Goal: Task Accomplishment & Management: Manage account settings

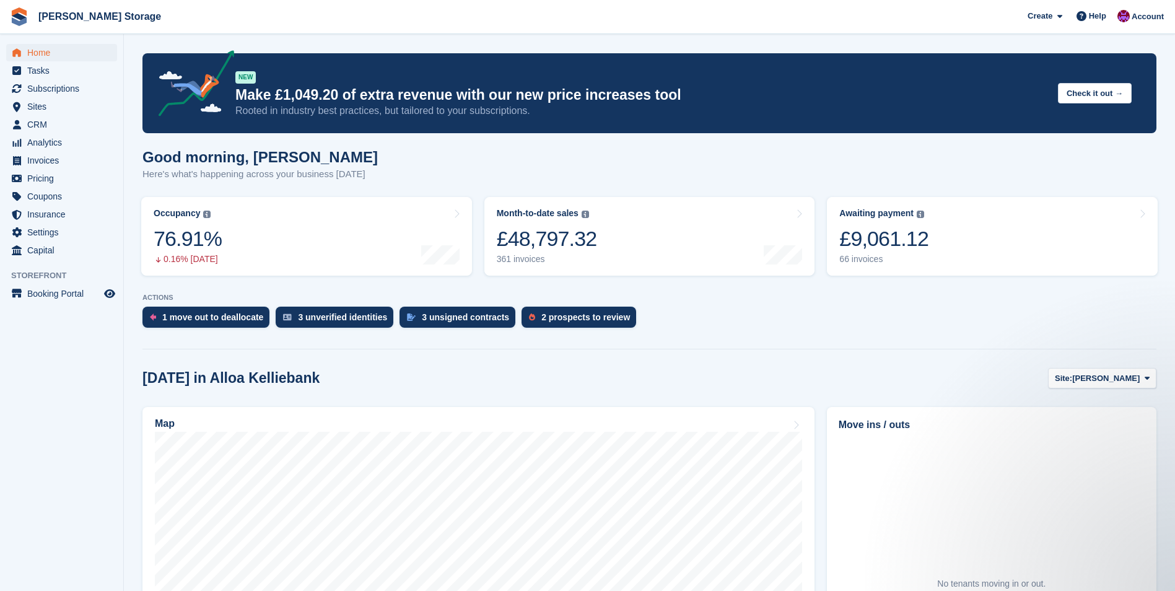
click at [1118, 381] on span "[PERSON_NAME]" at bounding box center [1106, 378] width 68 height 12
click at [1100, 424] on link "Alloa Greenfield" at bounding box center [1097, 430] width 108 height 22
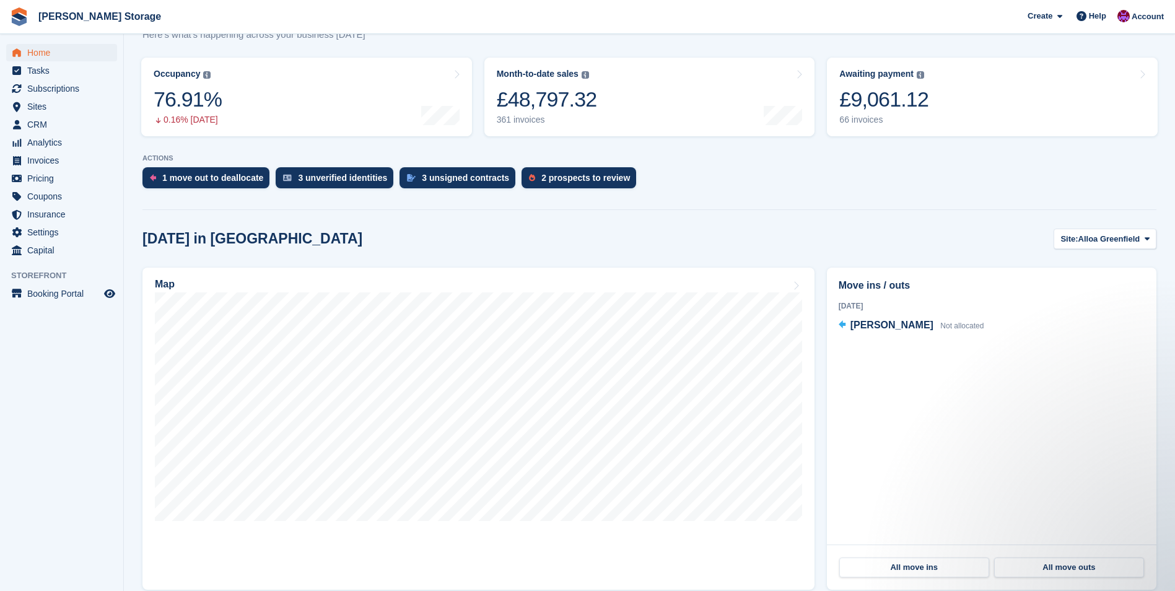
scroll to position [186, 0]
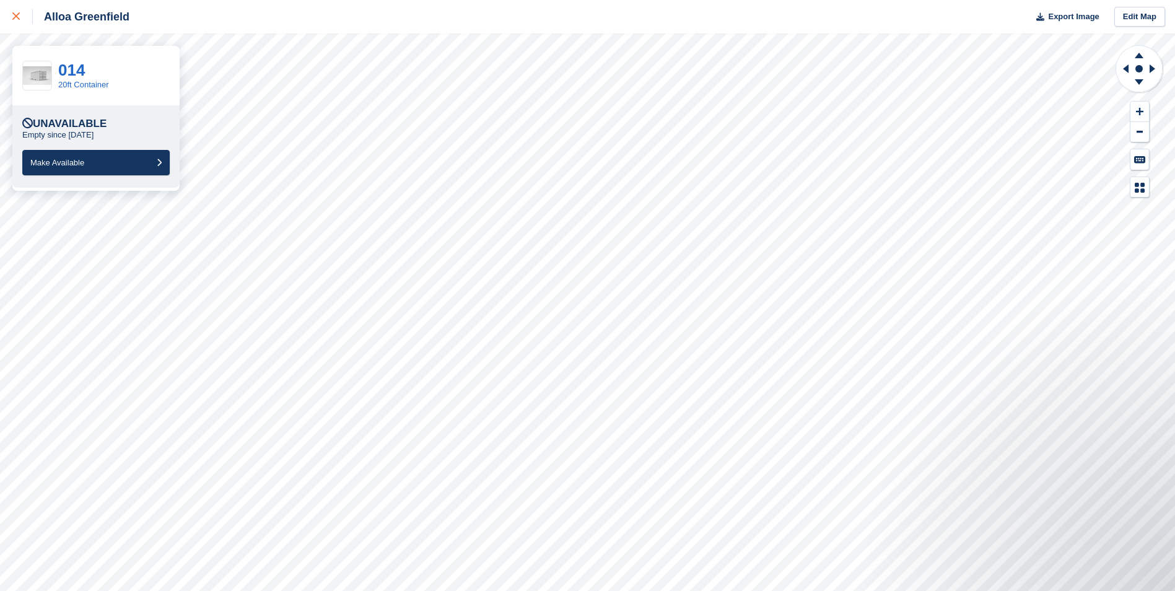
click at [7, 11] on link at bounding box center [16, 16] width 33 height 33
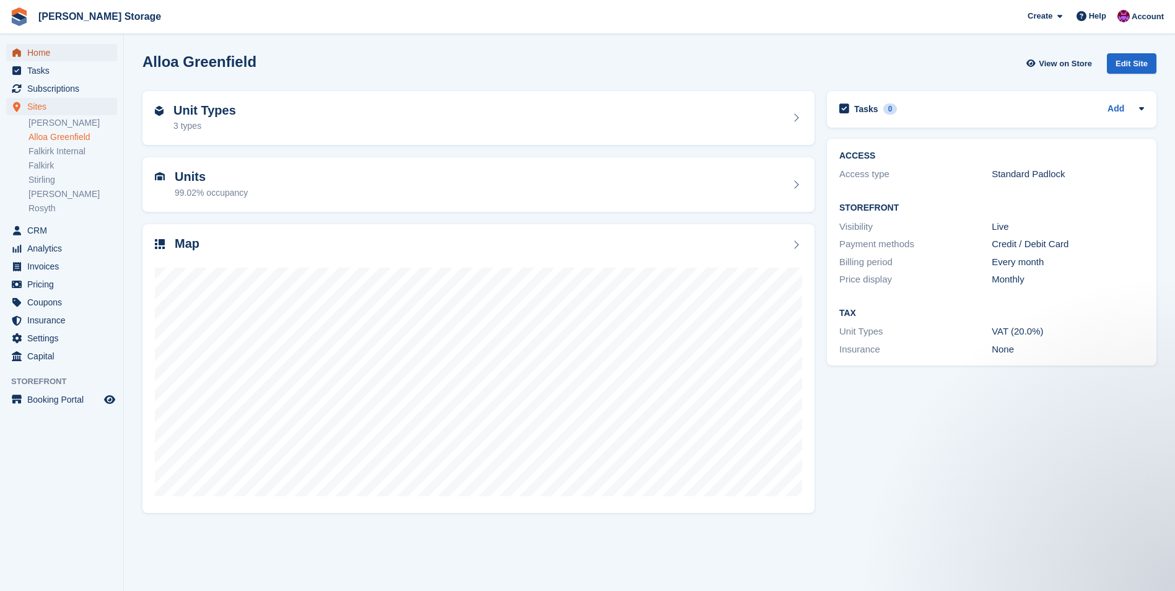
click at [35, 51] on span "Home" at bounding box center [64, 52] width 74 height 17
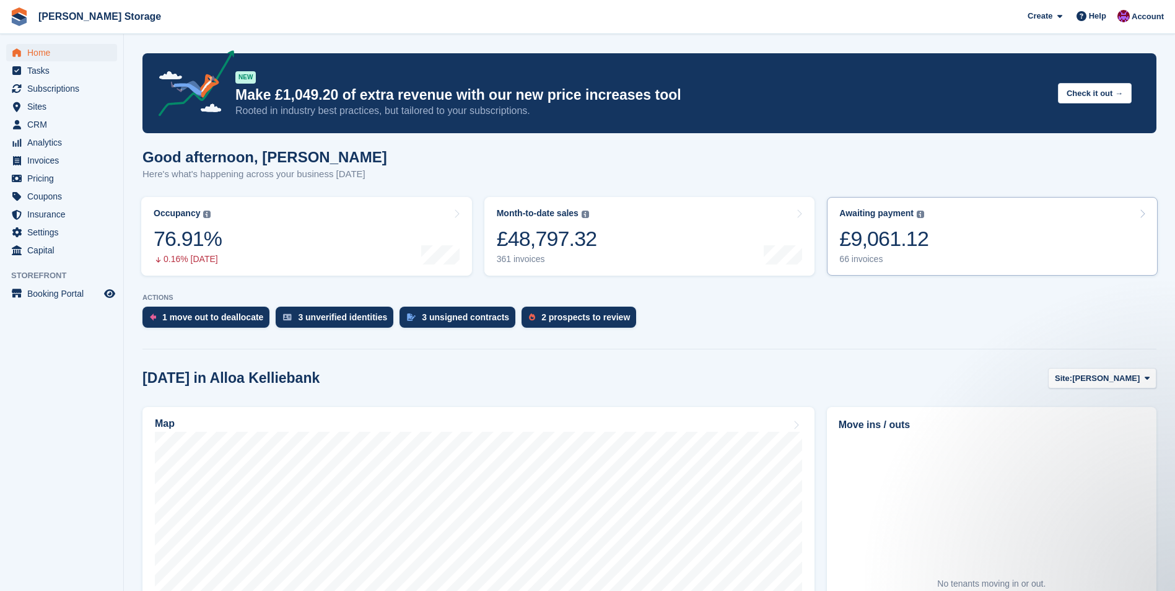
click at [960, 262] on link "Awaiting payment The total outstanding balance on all open invoices. £9,061.12 …" at bounding box center [992, 236] width 331 height 79
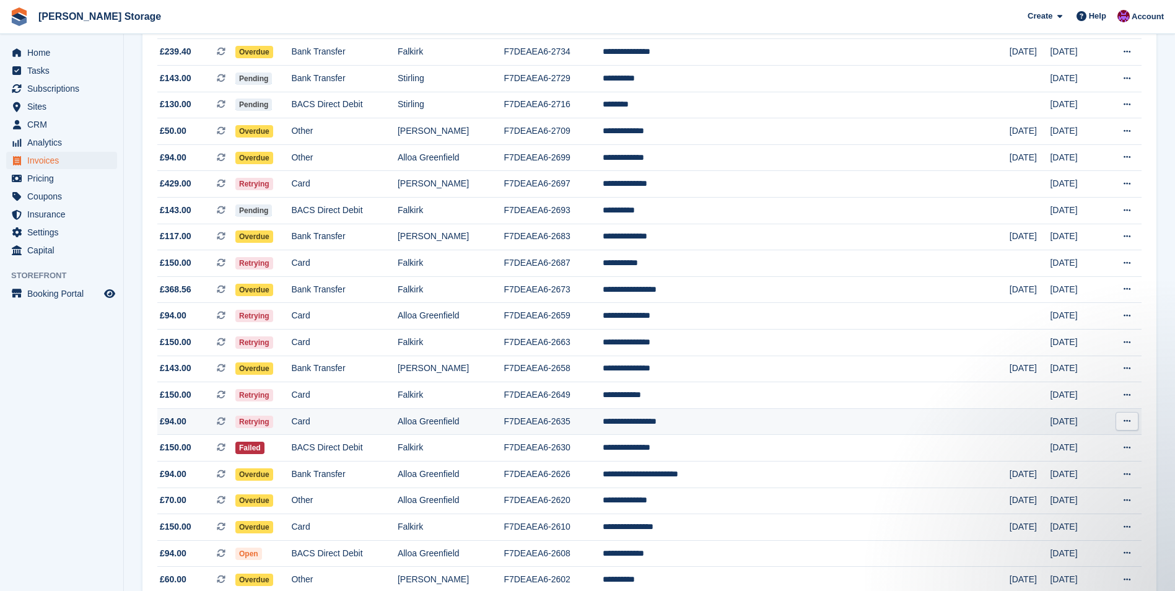
click at [603, 418] on td "F7DEAEA6-2635" at bounding box center [553, 421] width 99 height 27
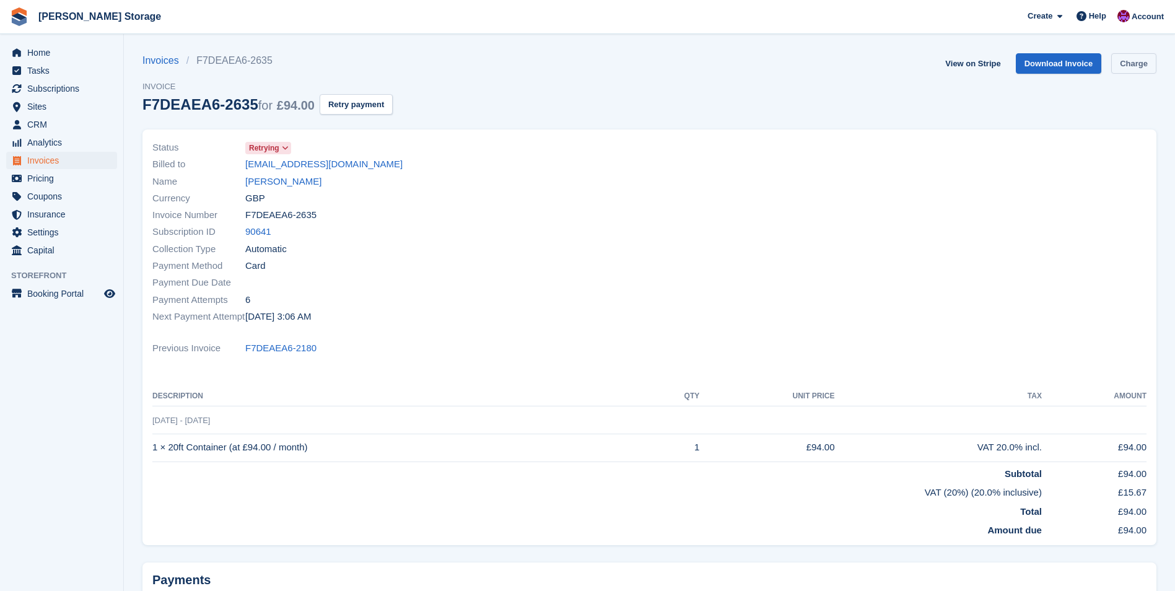
click at [1147, 66] on link "Charge" at bounding box center [1134, 63] width 45 height 20
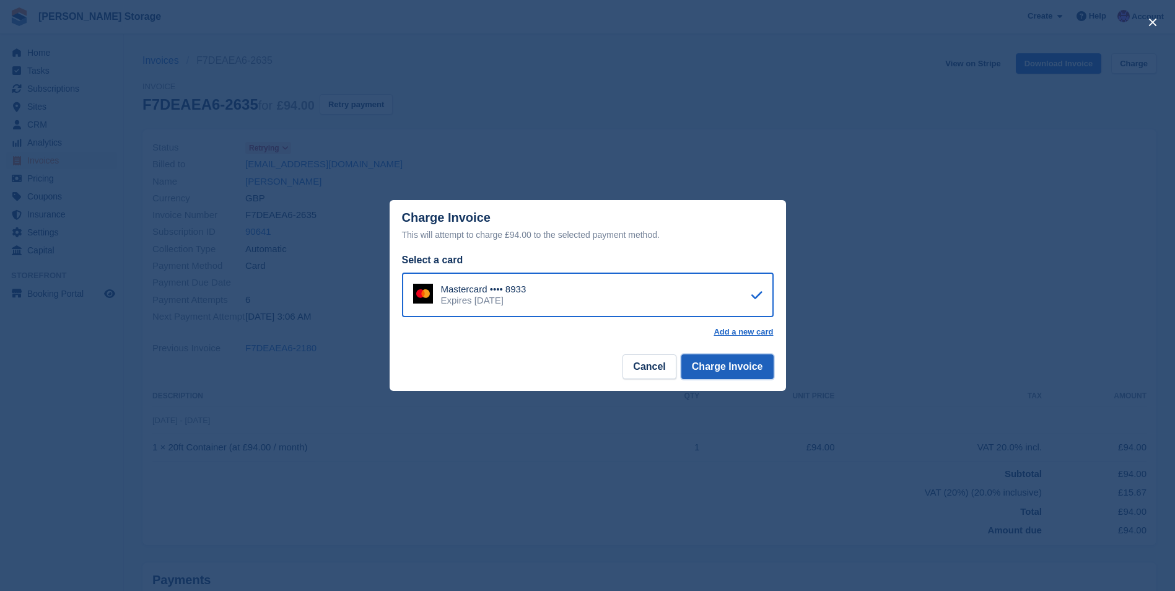
click at [745, 369] on button "Charge Invoice" at bounding box center [728, 366] width 92 height 25
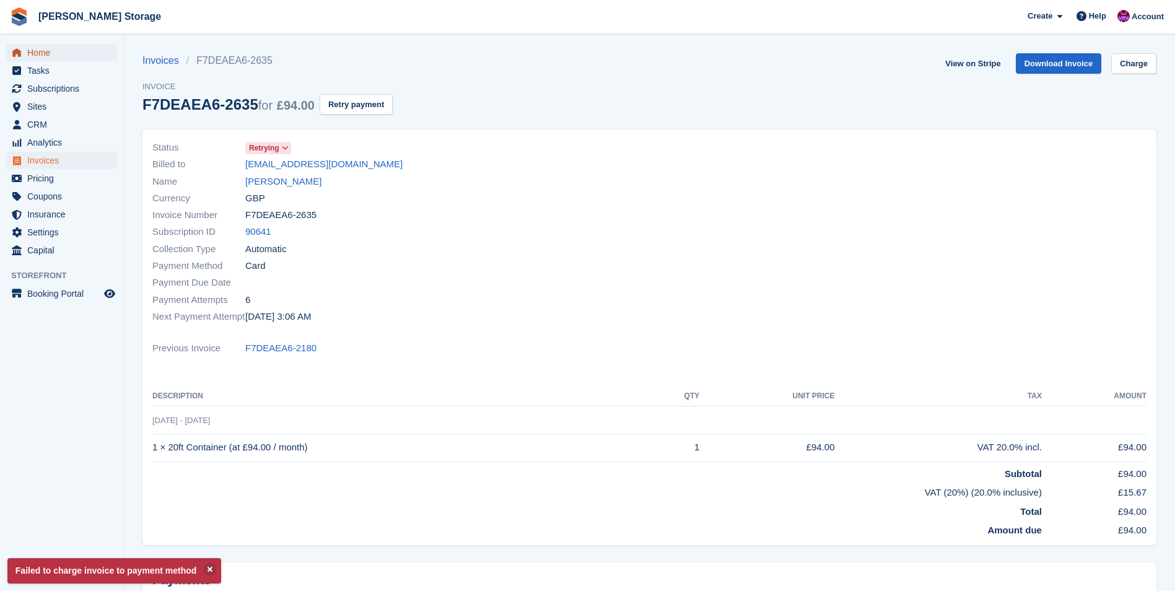
click at [55, 53] on span "Home" at bounding box center [64, 52] width 74 height 17
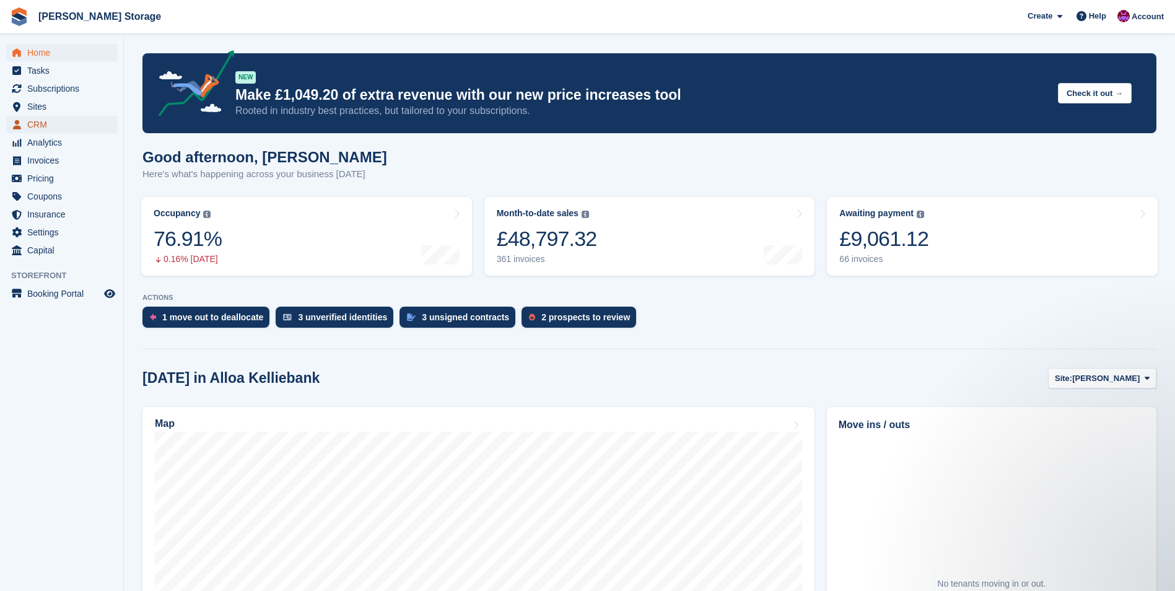
click at [43, 121] on span "CRM" at bounding box center [64, 124] width 74 height 17
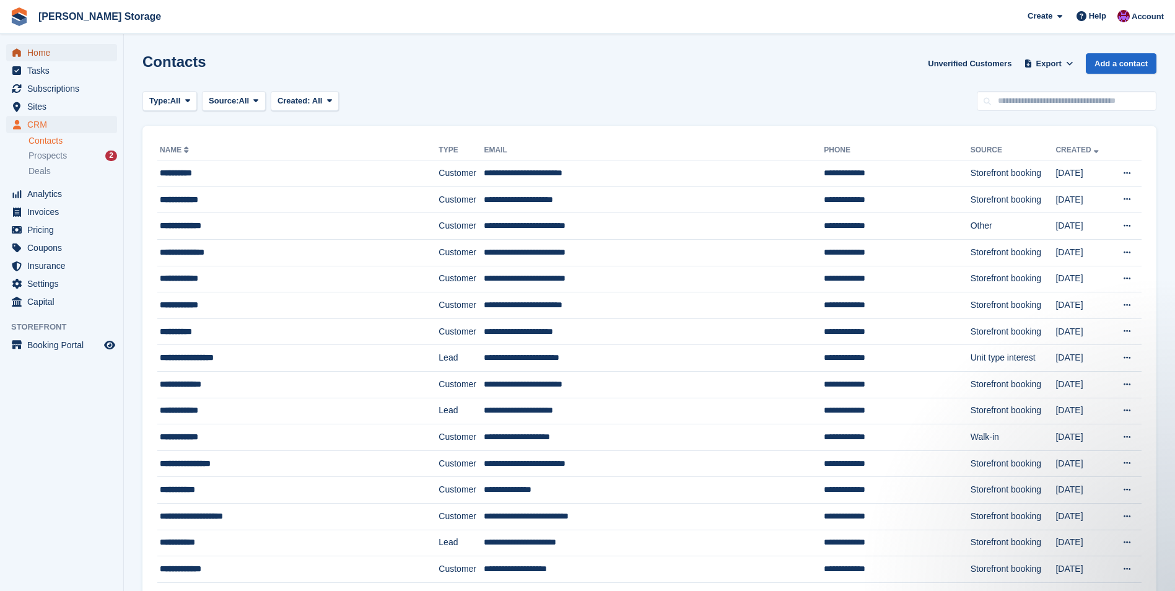
click at [37, 51] on span "Home" at bounding box center [64, 52] width 74 height 17
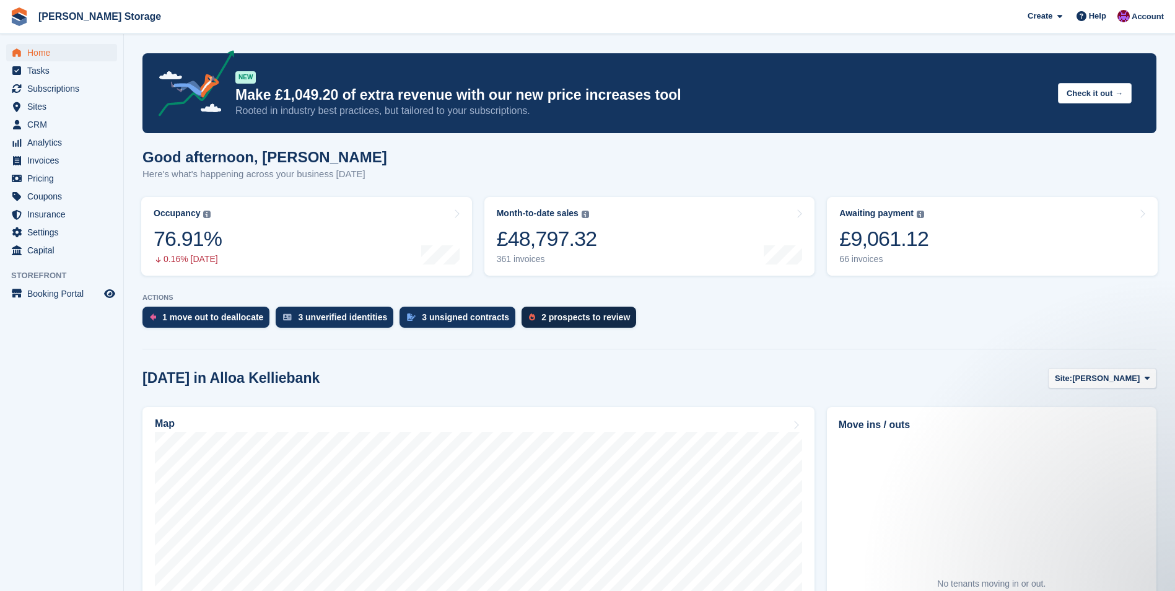
click at [569, 321] on div "2 prospects to review" at bounding box center [586, 317] width 89 height 10
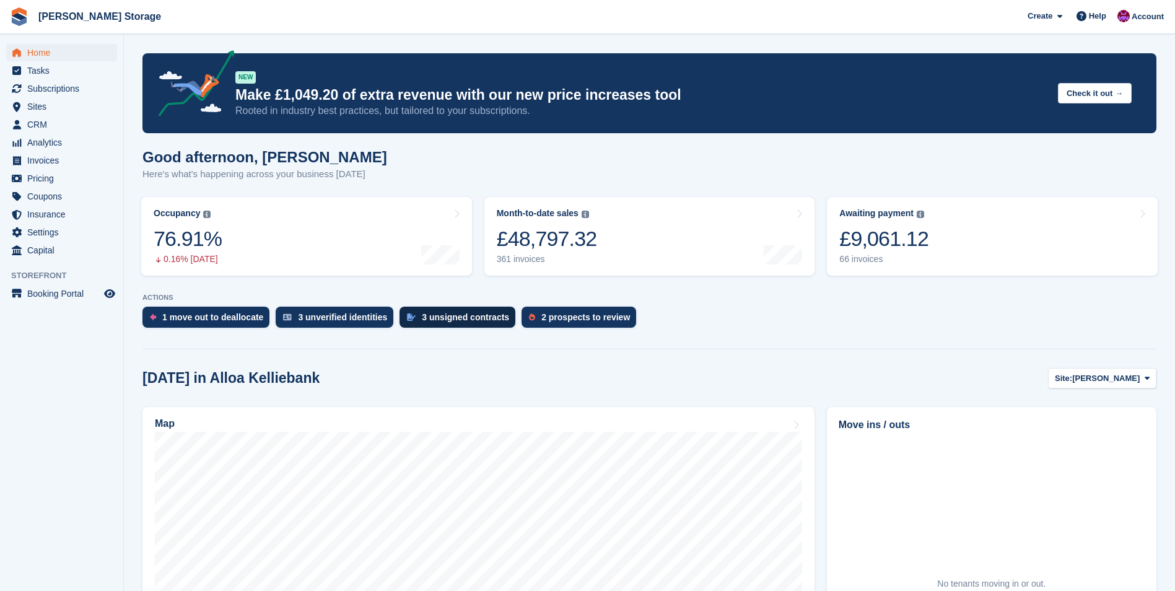
click at [451, 315] on div "3 unsigned contracts" at bounding box center [465, 317] width 87 height 10
click at [345, 326] on div "3 unverified identities" at bounding box center [335, 317] width 118 height 21
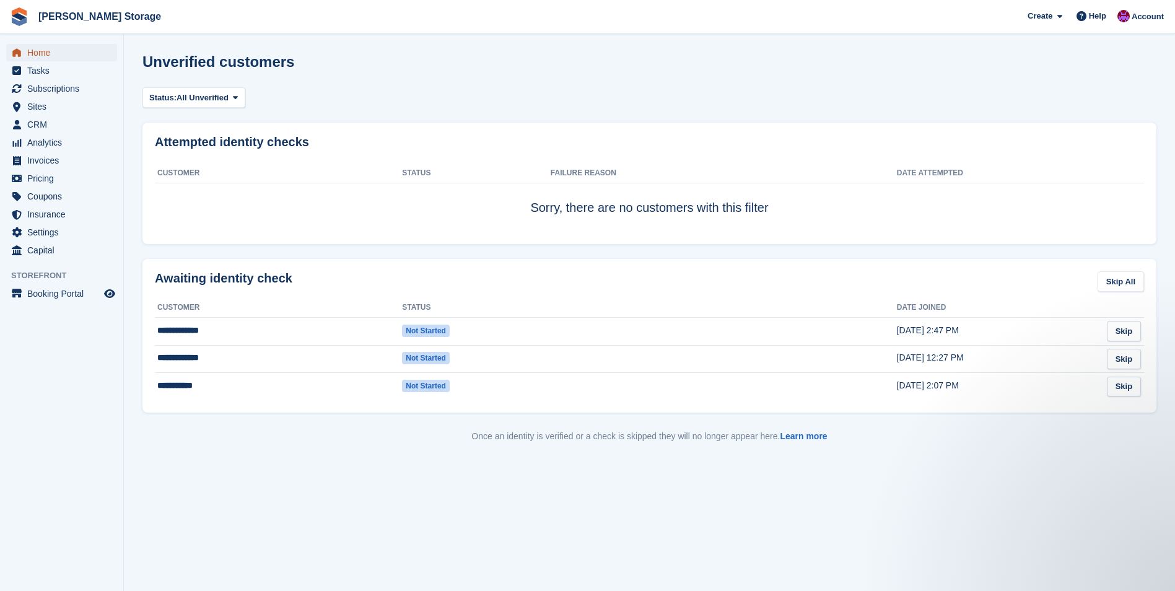
click at [38, 55] on span "Home" at bounding box center [64, 52] width 74 height 17
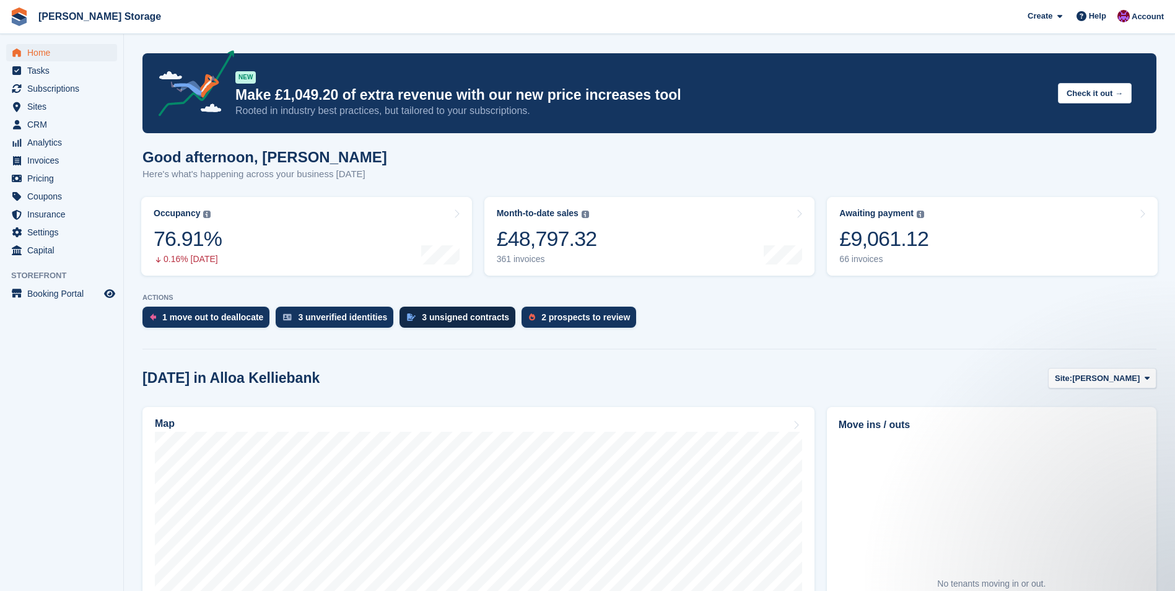
click at [432, 312] on div "3 unsigned contracts" at bounding box center [465, 317] width 87 height 10
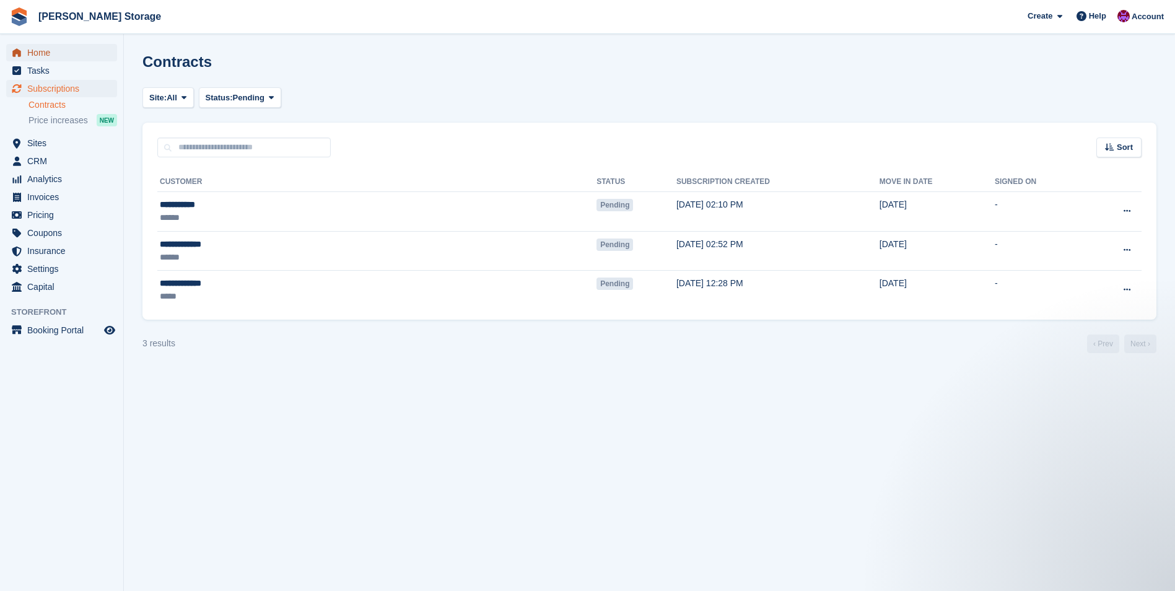
click at [48, 57] on span "Home" at bounding box center [64, 52] width 74 height 17
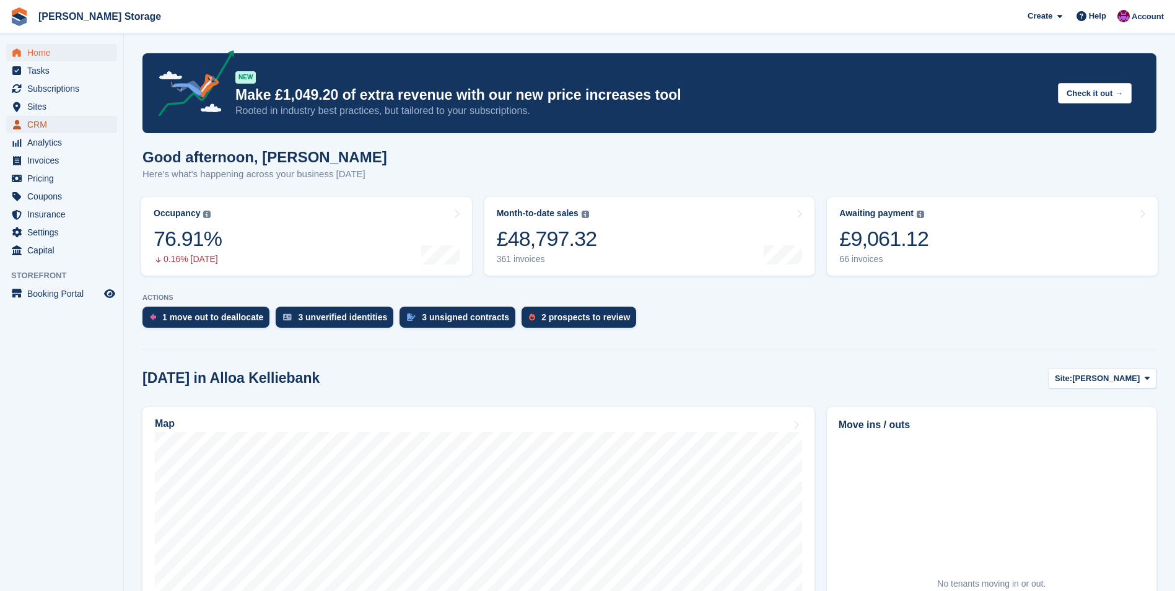
click at [47, 120] on span "CRM" at bounding box center [64, 124] width 74 height 17
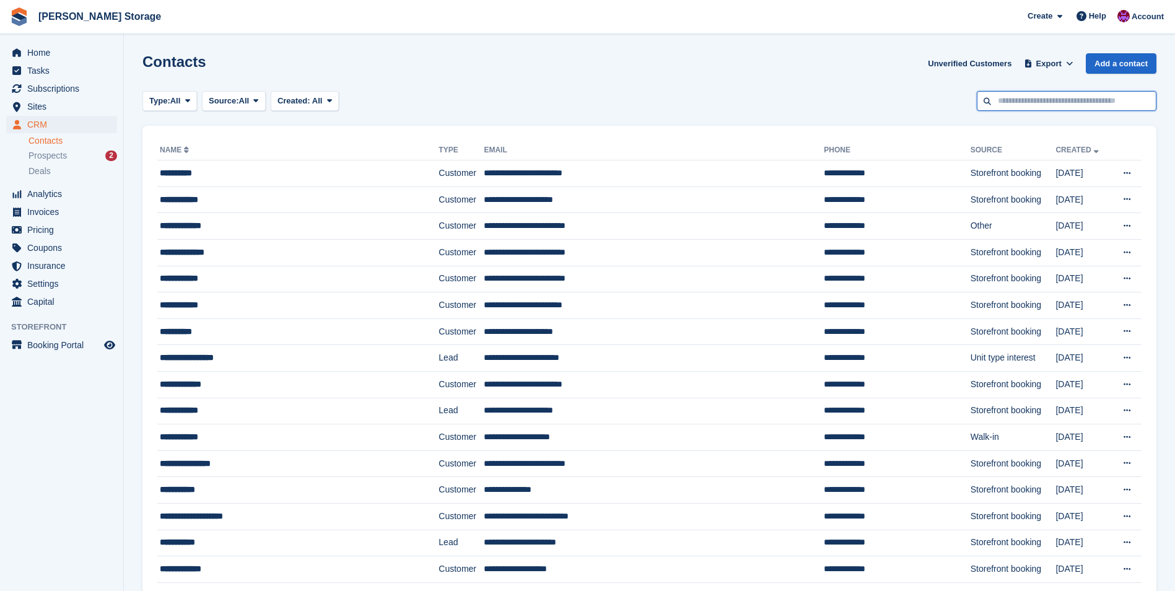
click at [1011, 108] on input "text" at bounding box center [1067, 101] width 180 height 20
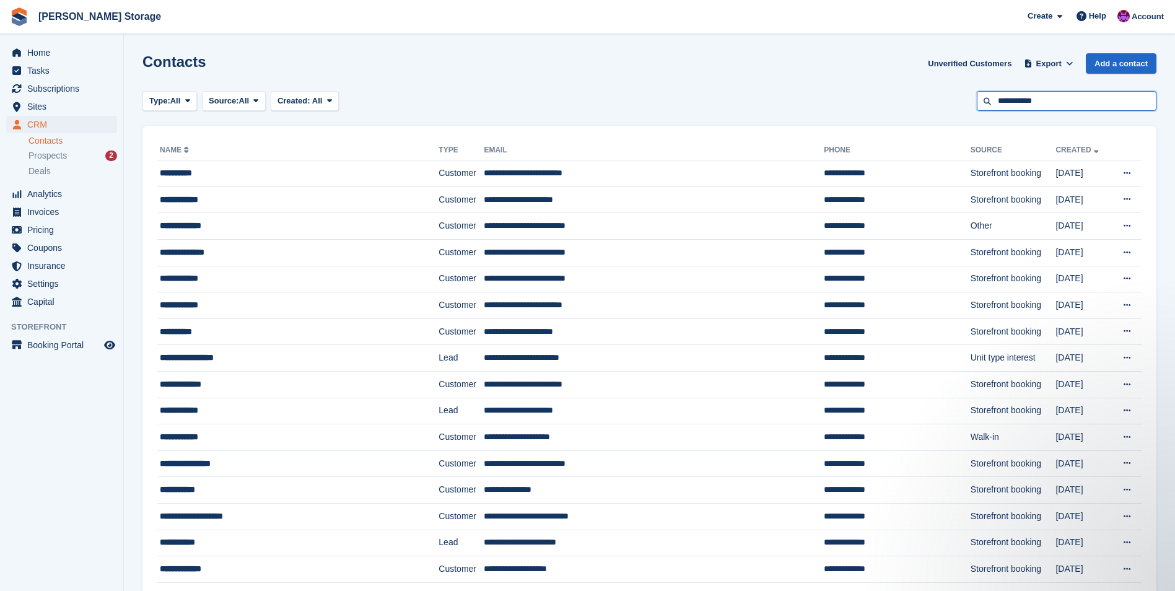
type input "**********"
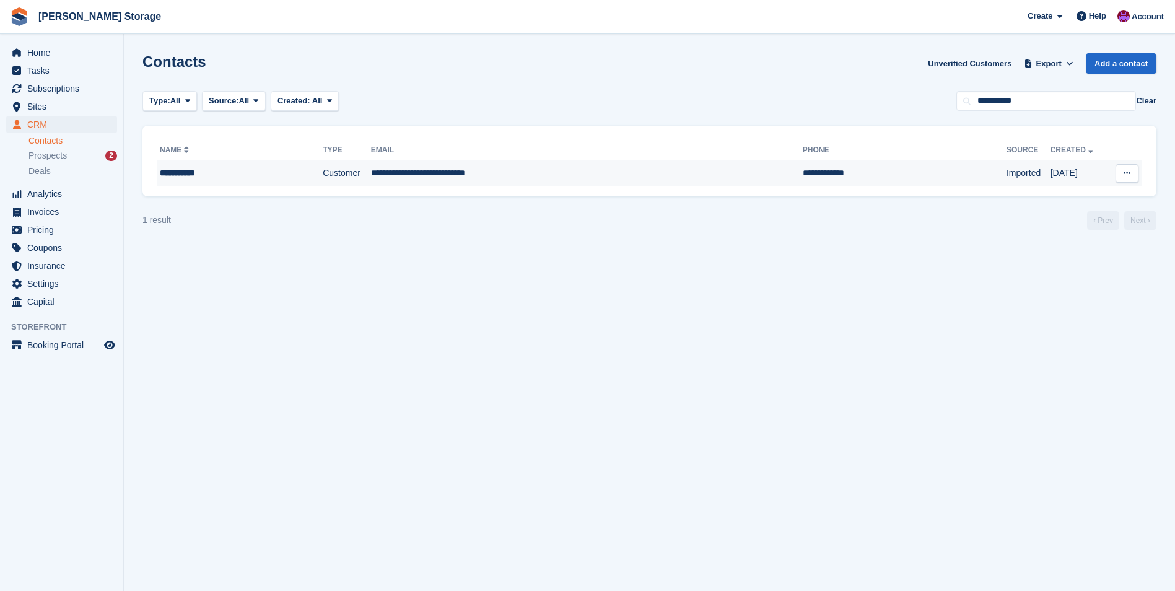
click at [499, 178] on td "**********" at bounding box center [587, 173] width 432 height 26
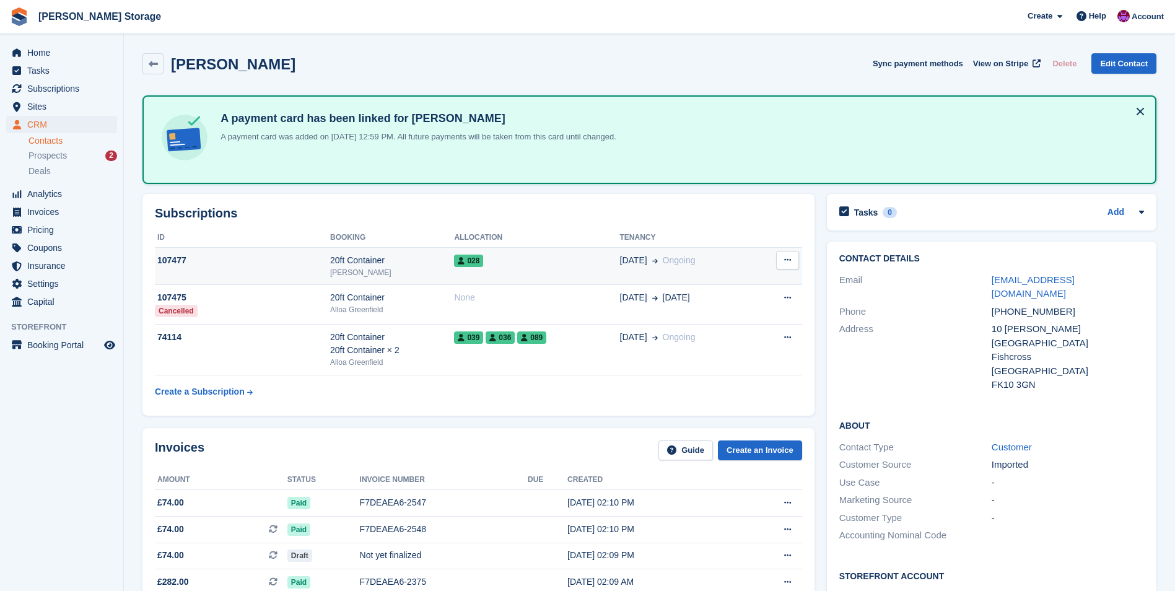
click at [505, 263] on div "028" at bounding box center [536, 260] width 165 height 13
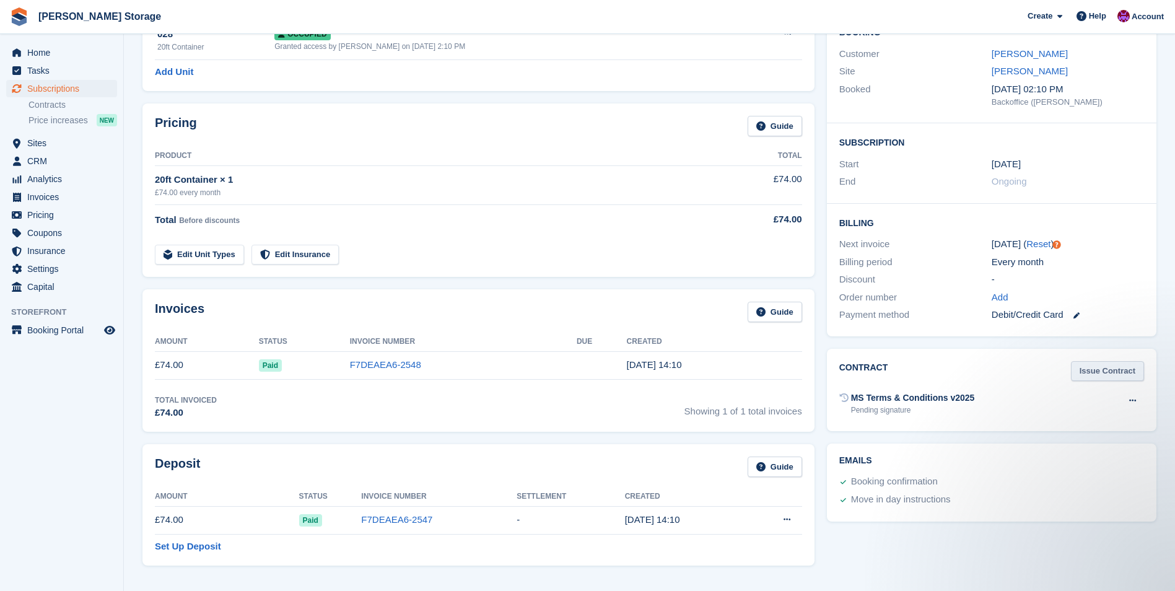
click at [1104, 373] on link "Issue Contract" at bounding box center [1107, 371] width 73 height 20
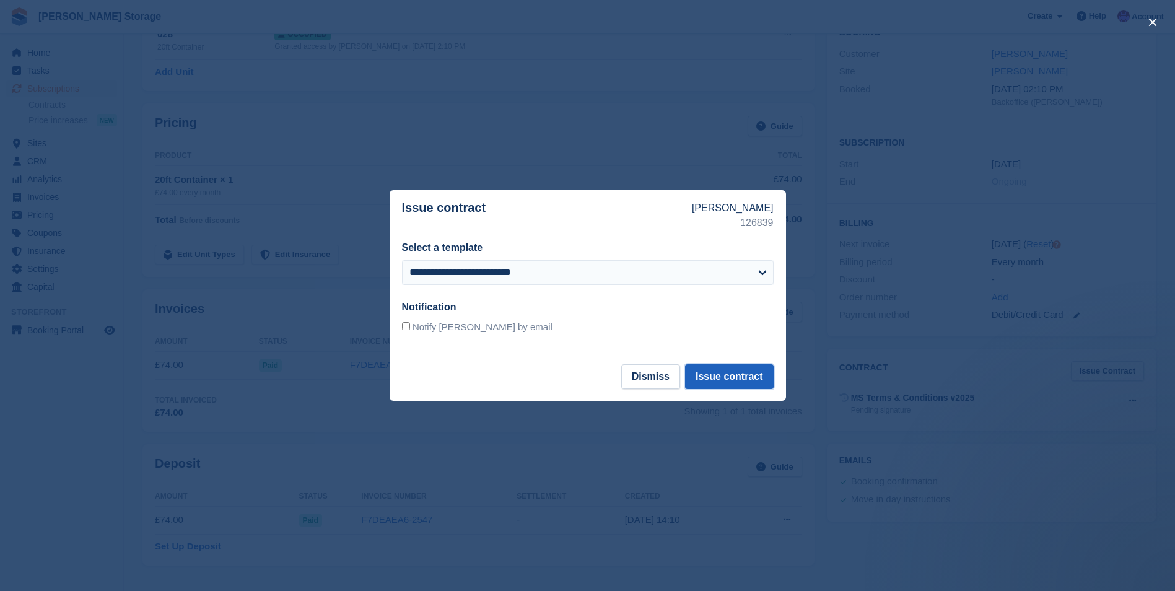
click at [762, 377] on button "Issue contract" at bounding box center [729, 376] width 88 height 25
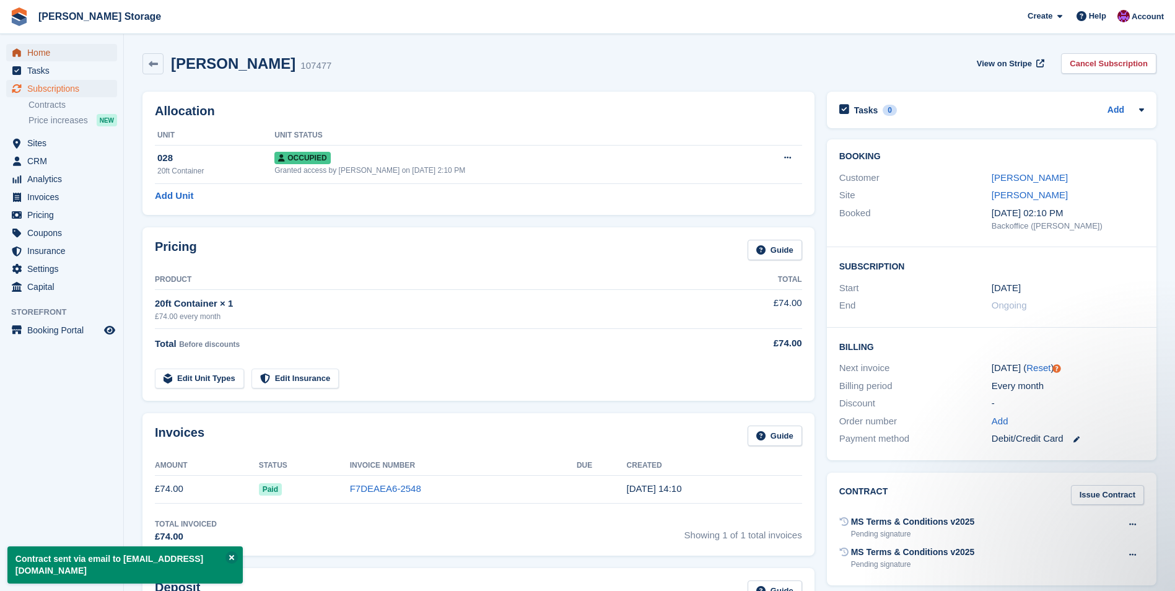
click at [41, 48] on span "Home" at bounding box center [64, 52] width 74 height 17
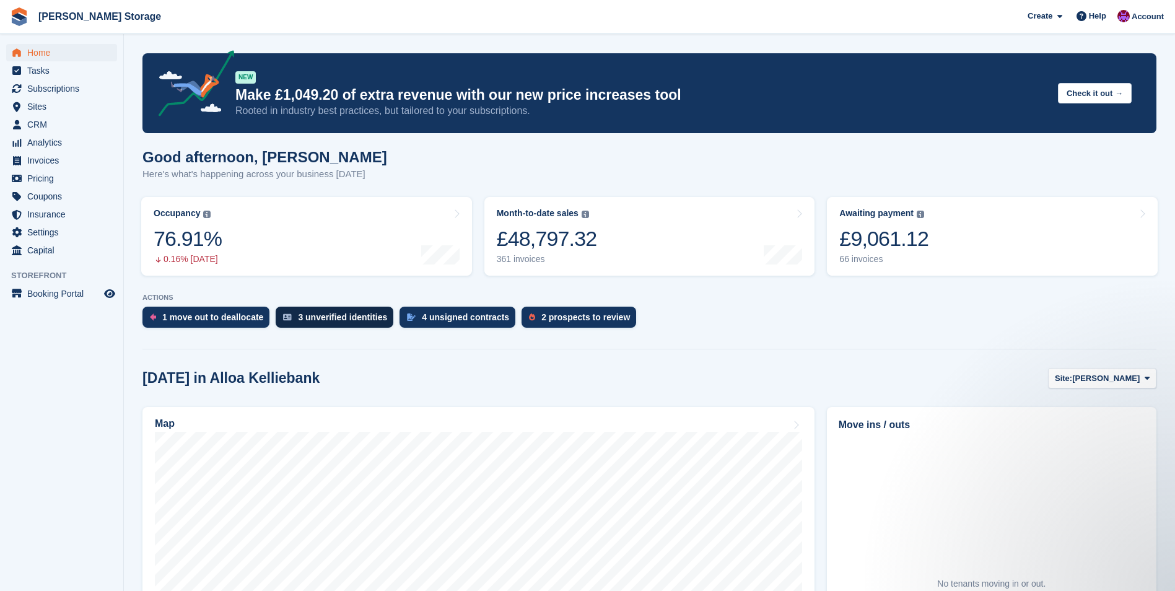
click at [329, 316] on div "3 unverified identities" at bounding box center [342, 317] width 89 height 10
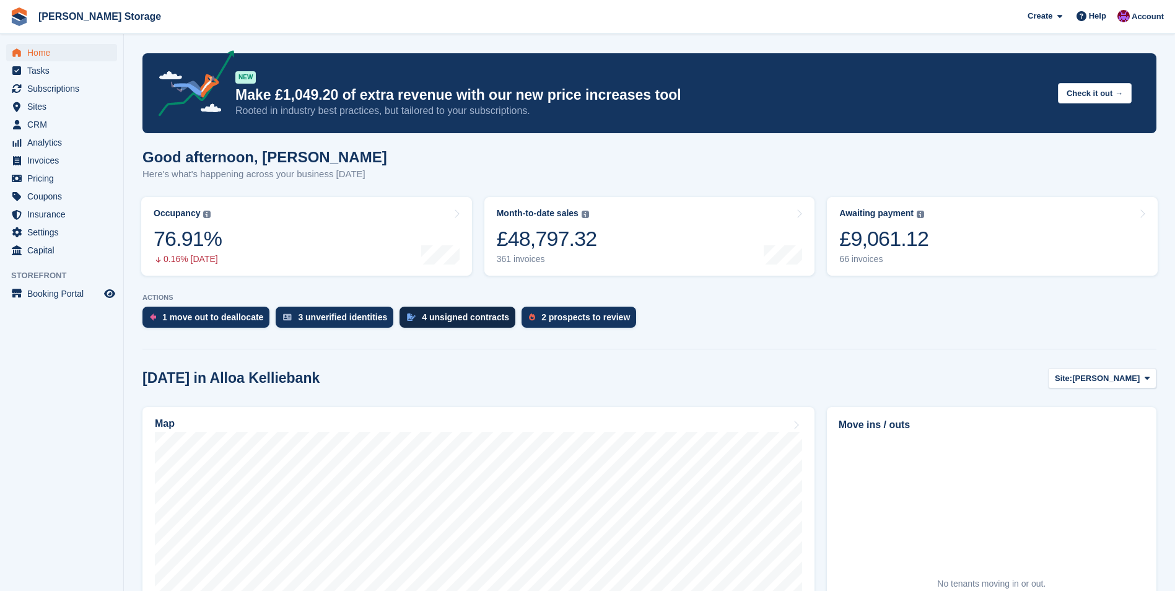
click at [468, 317] on div "4 unsigned contracts" at bounding box center [465, 317] width 87 height 10
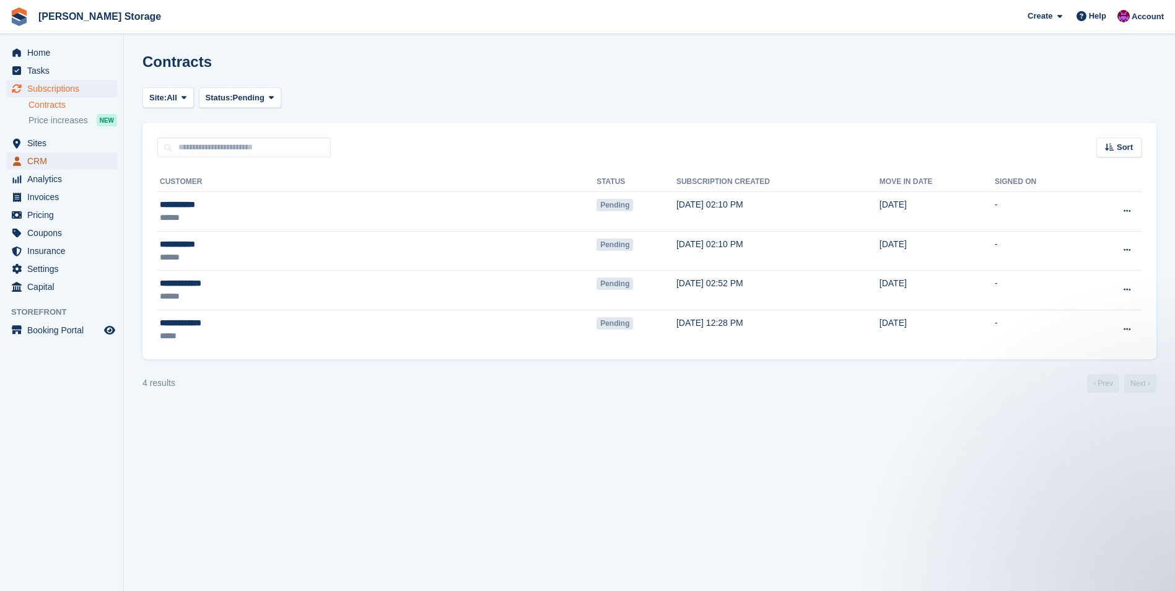
click at [50, 158] on span "CRM" at bounding box center [64, 160] width 74 height 17
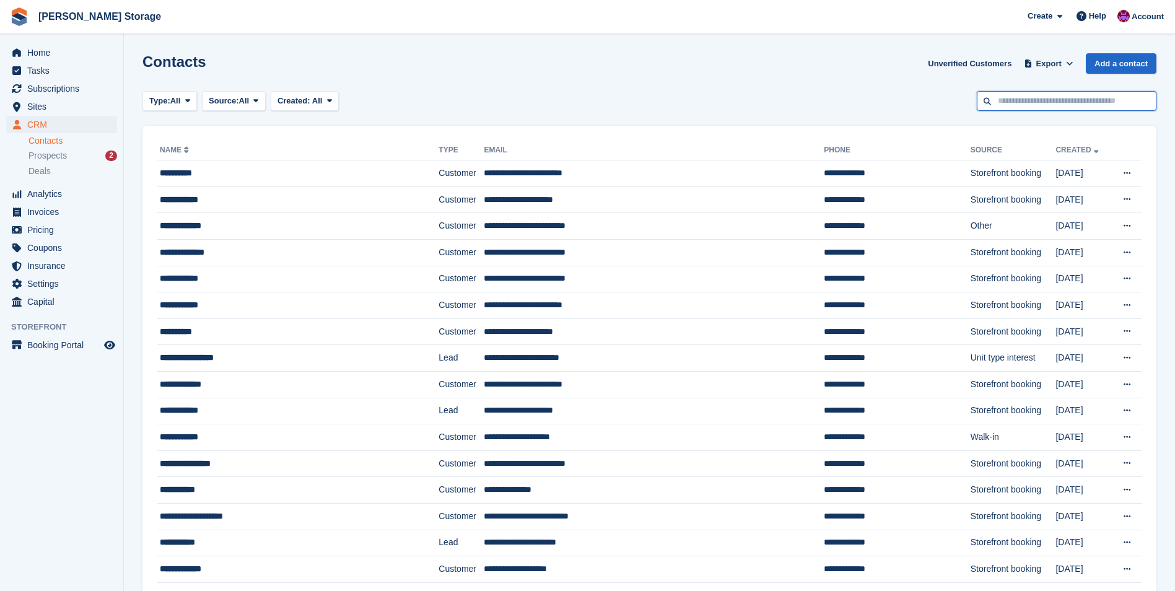
click at [1001, 99] on input "text" at bounding box center [1067, 101] width 180 height 20
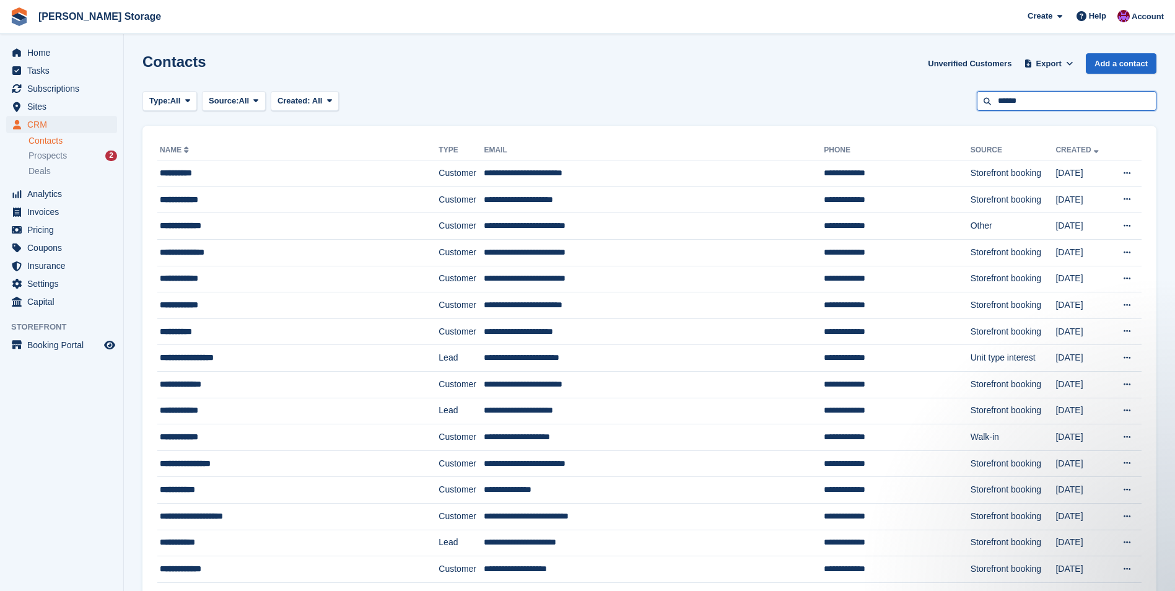
type input "******"
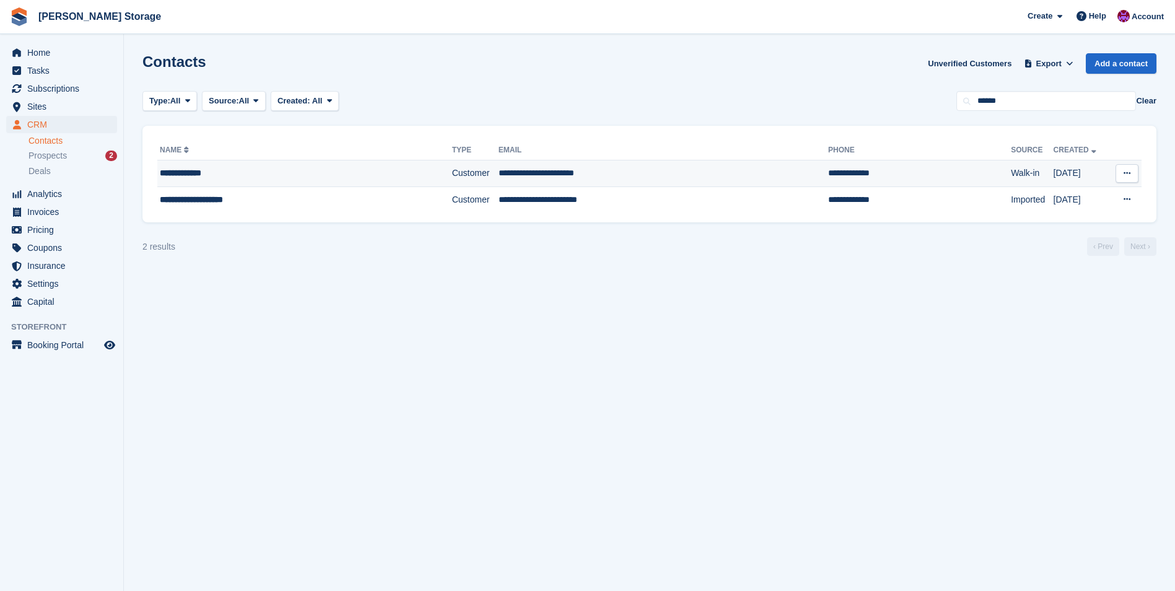
click at [542, 169] on td "**********" at bounding box center [664, 173] width 330 height 27
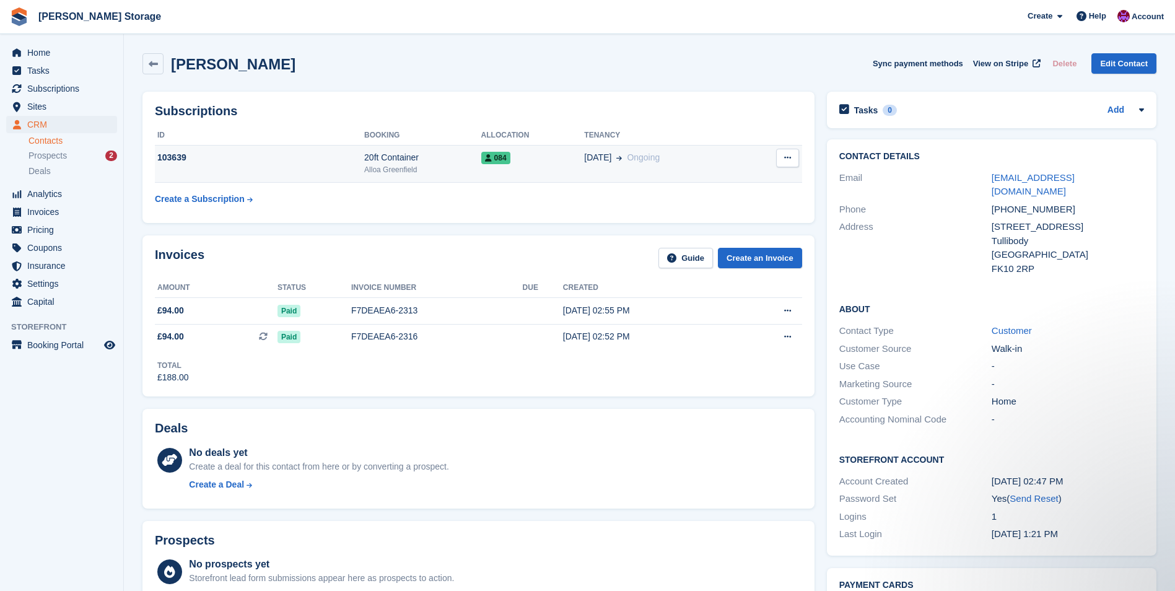
click at [521, 173] on td "084" at bounding box center [532, 164] width 103 height 38
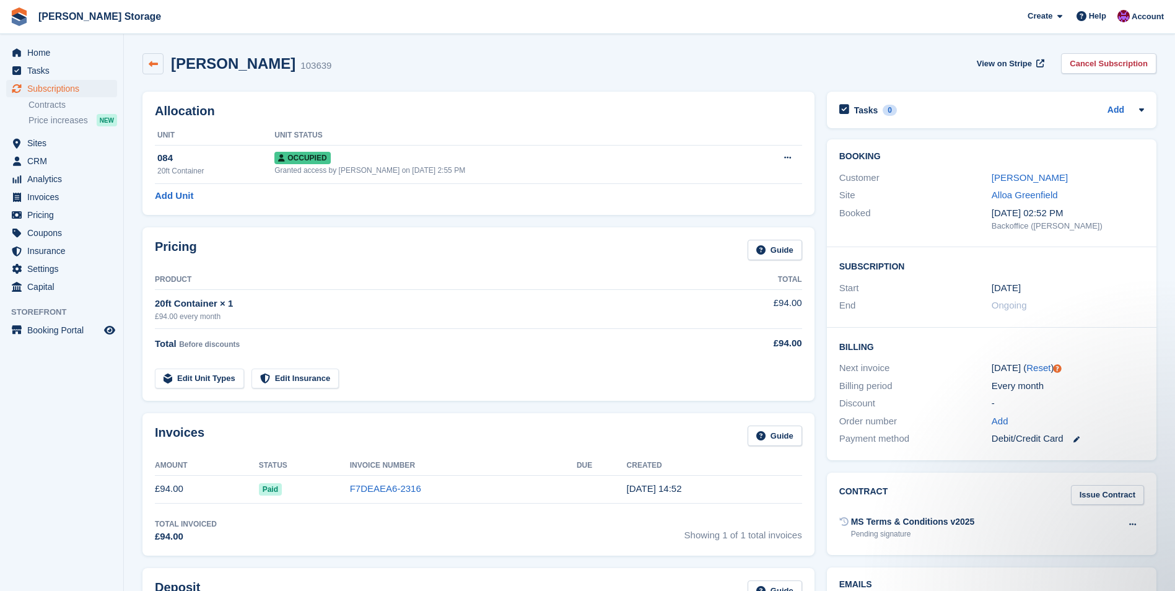
click at [149, 62] on icon at bounding box center [153, 63] width 9 height 9
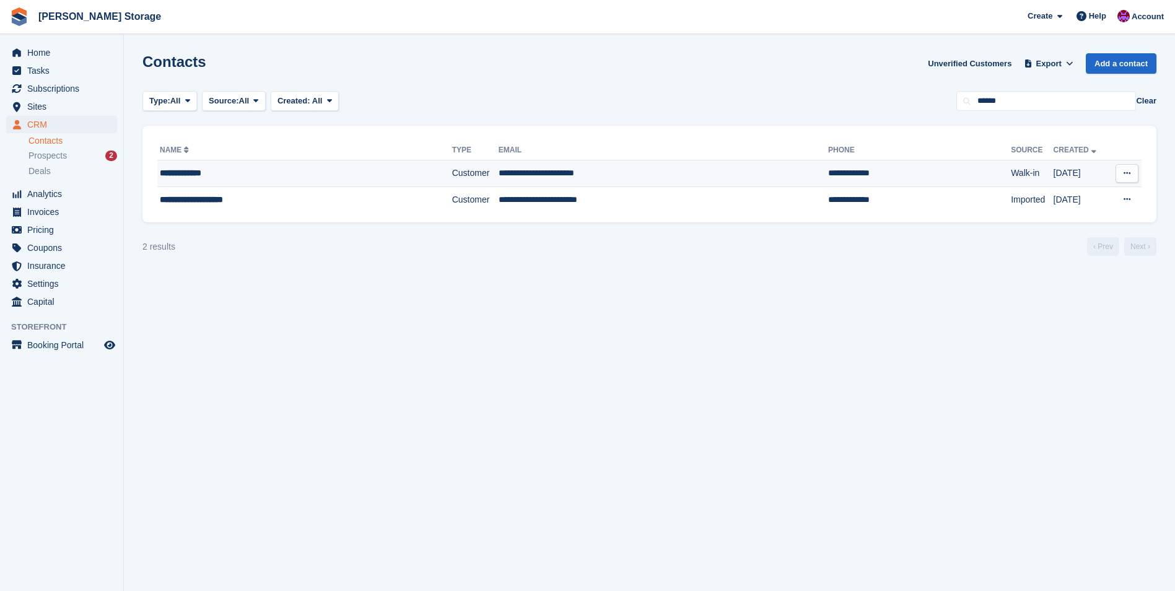
click at [296, 186] on td "**********" at bounding box center [304, 173] width 295 height 27
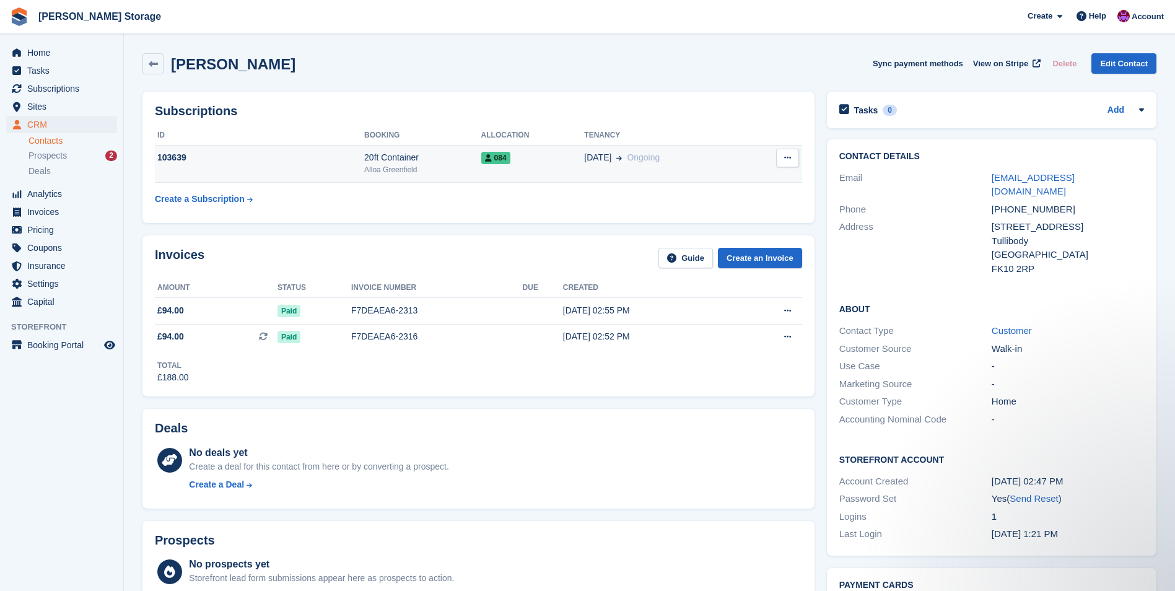
click at [540, 168] on td "084" at bounding box center [532, 164] width 103 height 38
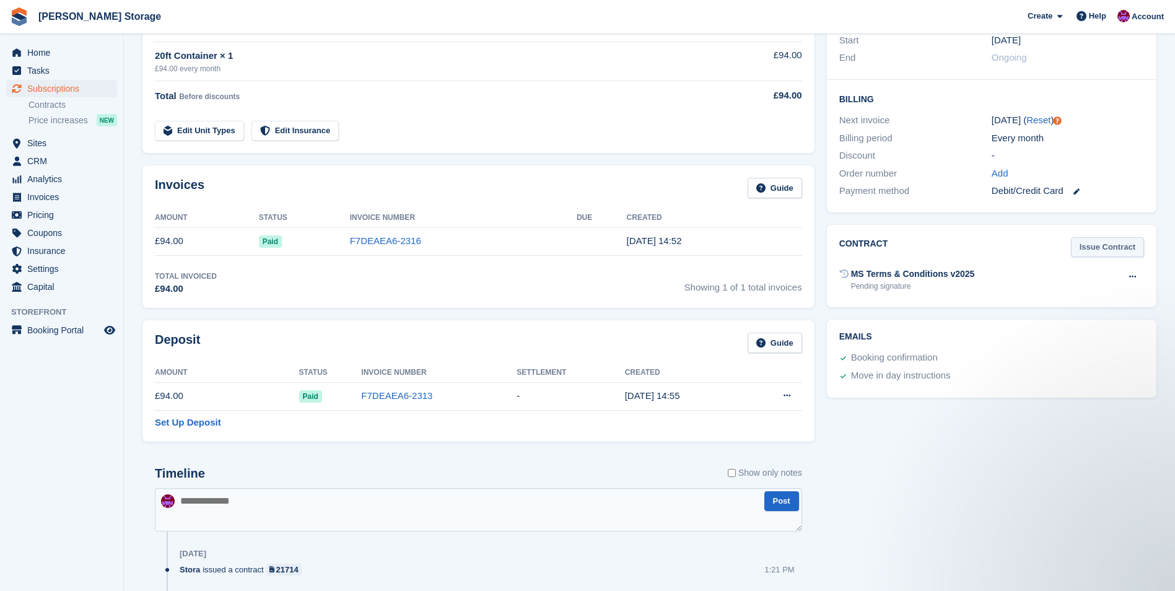
click at [1099, 247] on link "Issue Contract" at bounding box center [1107, 247] width 73 height 20
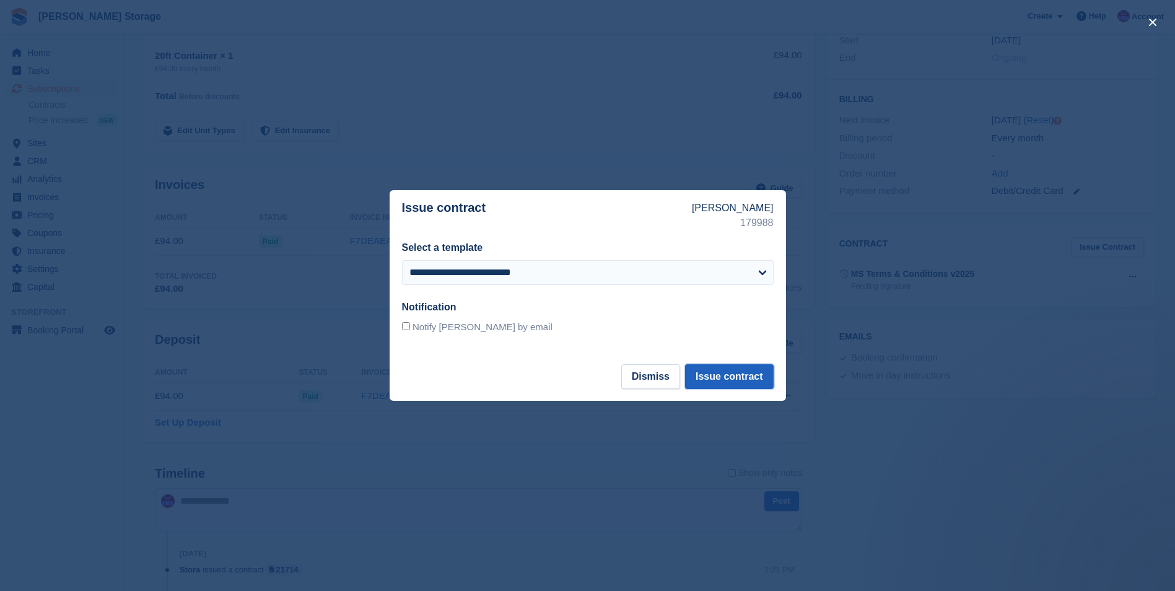
click at [750, 373] on button "Issue contract" at bounding box center [729, 376] width 88 height 25
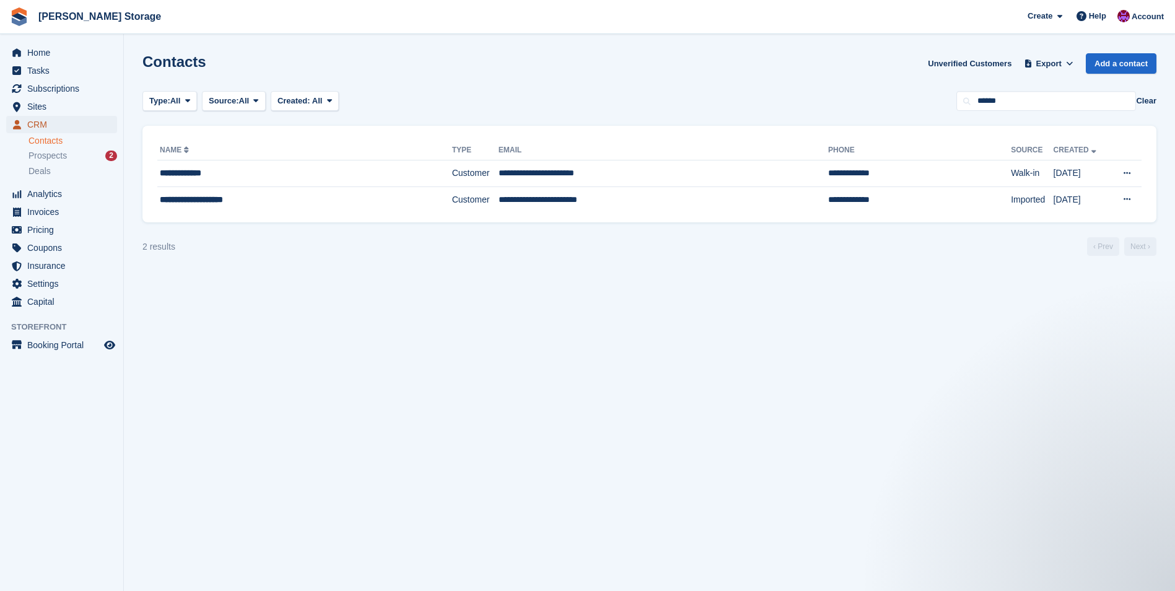
click at [32, 125] on span "CRM" at bounding box center [64, 124] width 74 height 17
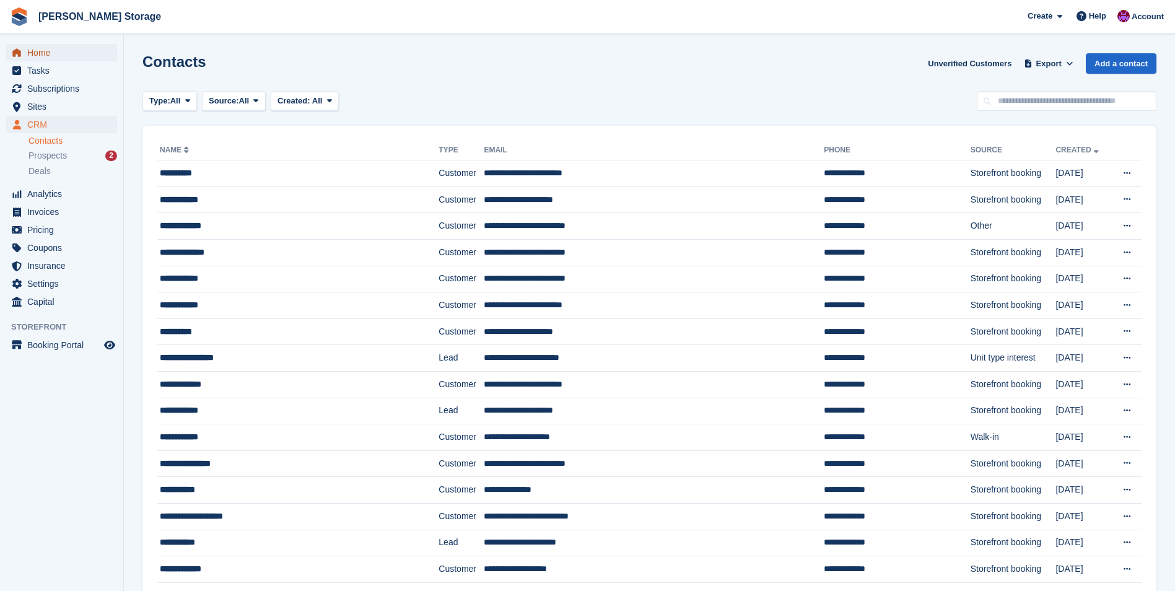
click at [37, 54] on span "Home" at bounding box center [64, 52] width 74 height 17
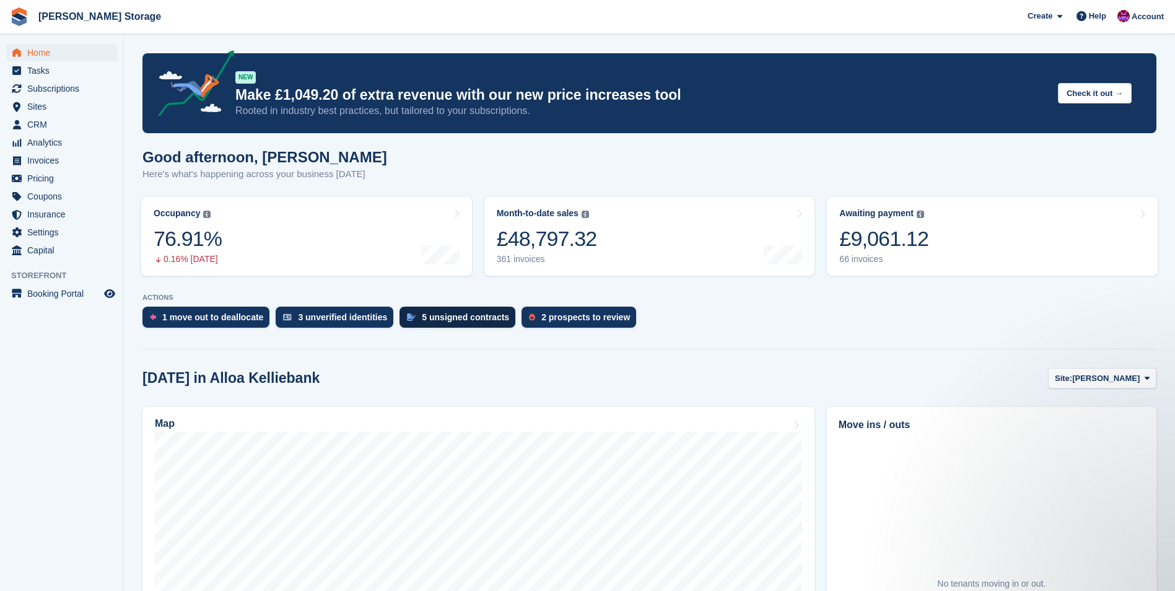
click at [457, 316] on div "5 unsigned contracts" at bounding box center [465, 317] width 87 height 10
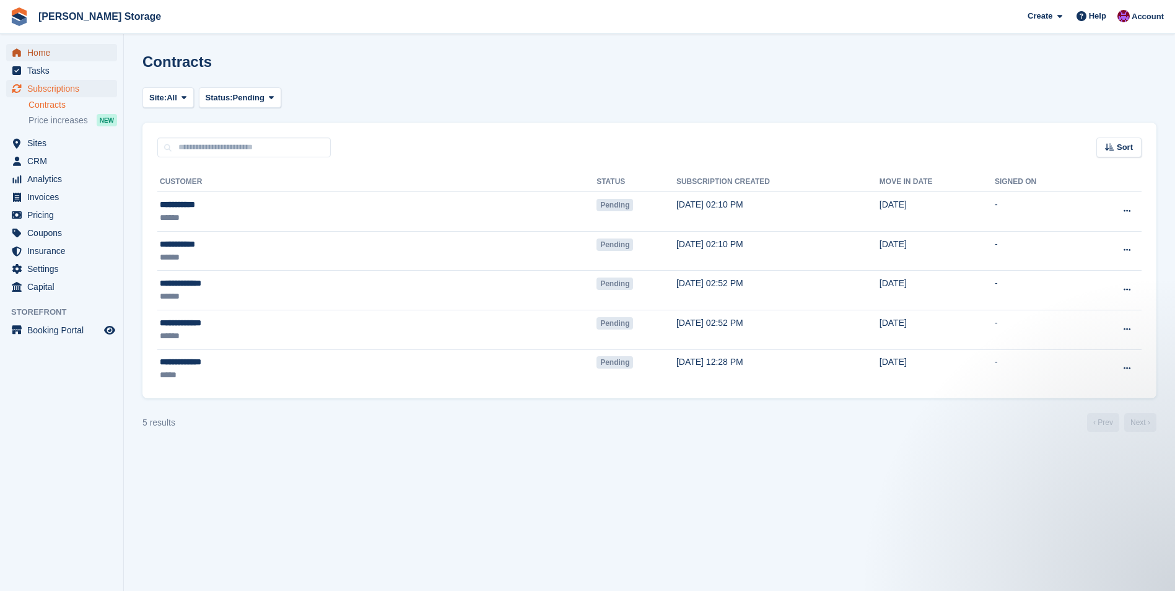
click at [35, 51] on span "Home" at bounding box center [64, 52] width 74 height 17
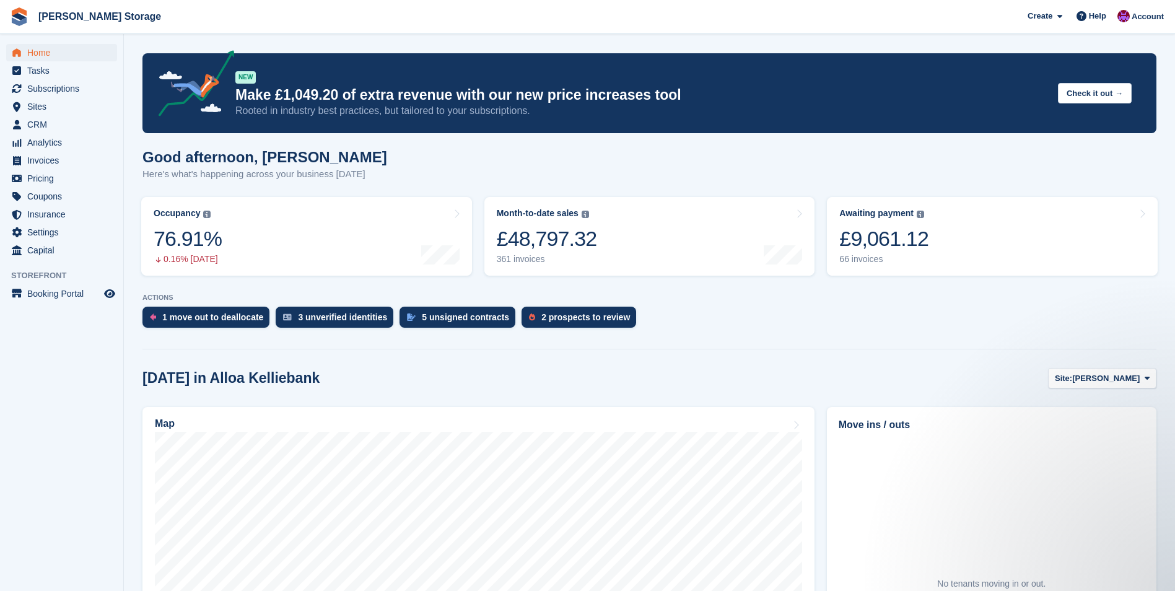
click at [37, 115] on ul "Sites Sites" at bounding box center [61, 107] width 123 height 18
click at [37, 120] on span "CRM" at bounding box center [64, 124] width 74 height 17
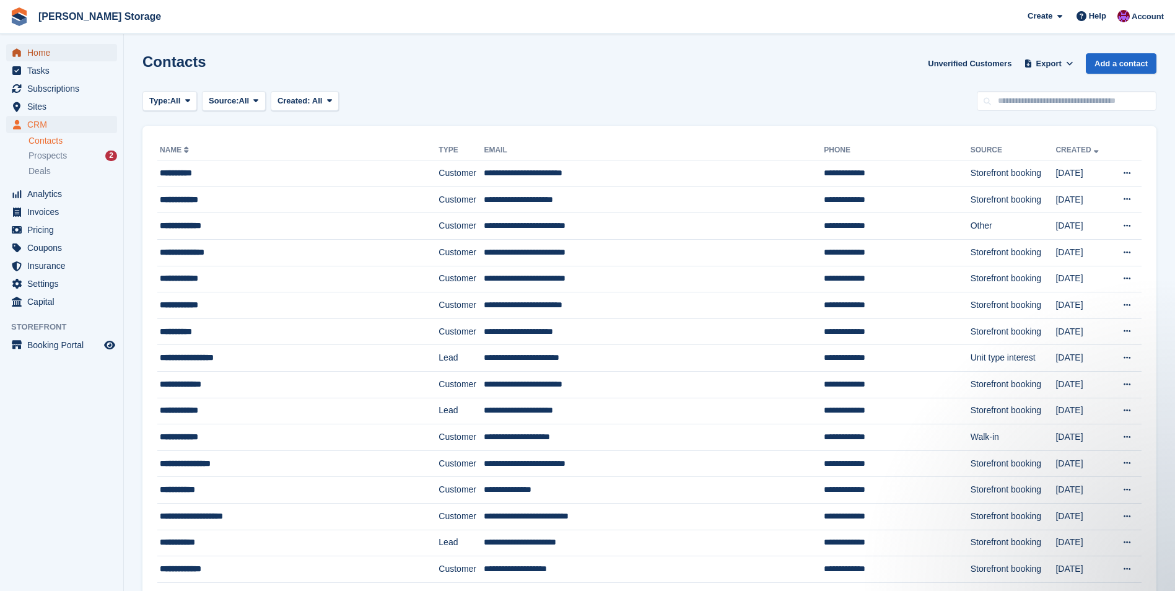
click at [45, 58] on span "Home" at bounding box center [64, 52] width 74 height 17
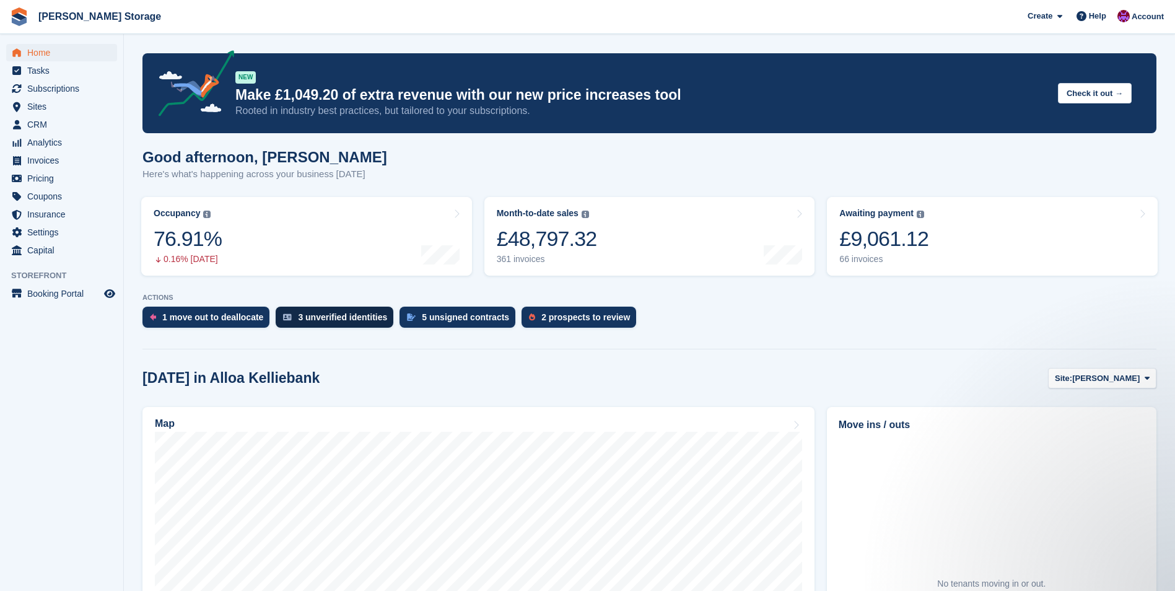
click at [330, 317] on div "3 unverified identities" at bounding box center [342, 317] width 89 height 10
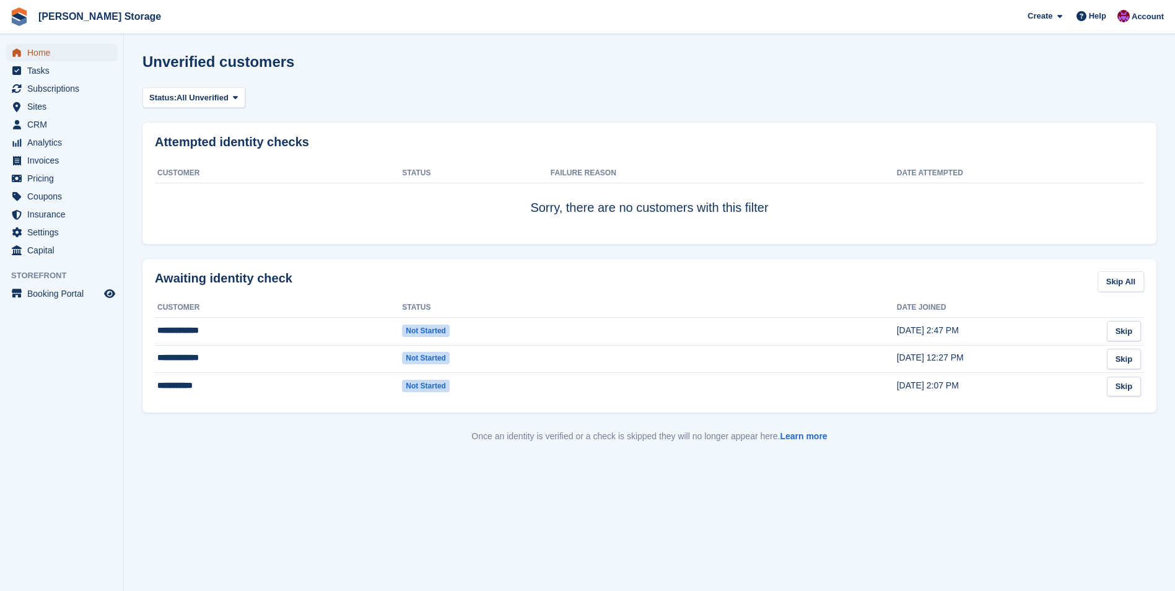
click at [45, 56] on span "Home" at bounding box center [64, 52] width 74 height 17
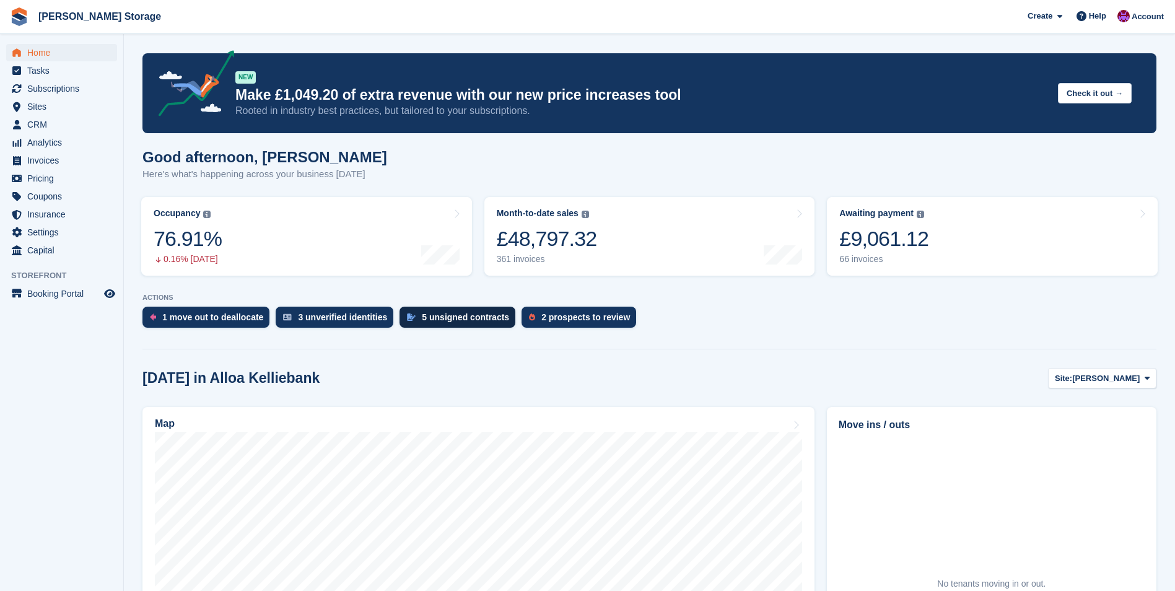
click at [451, 314] on div "5 unsigned contracts" at bounding box center [465, 317] width 87 height 10
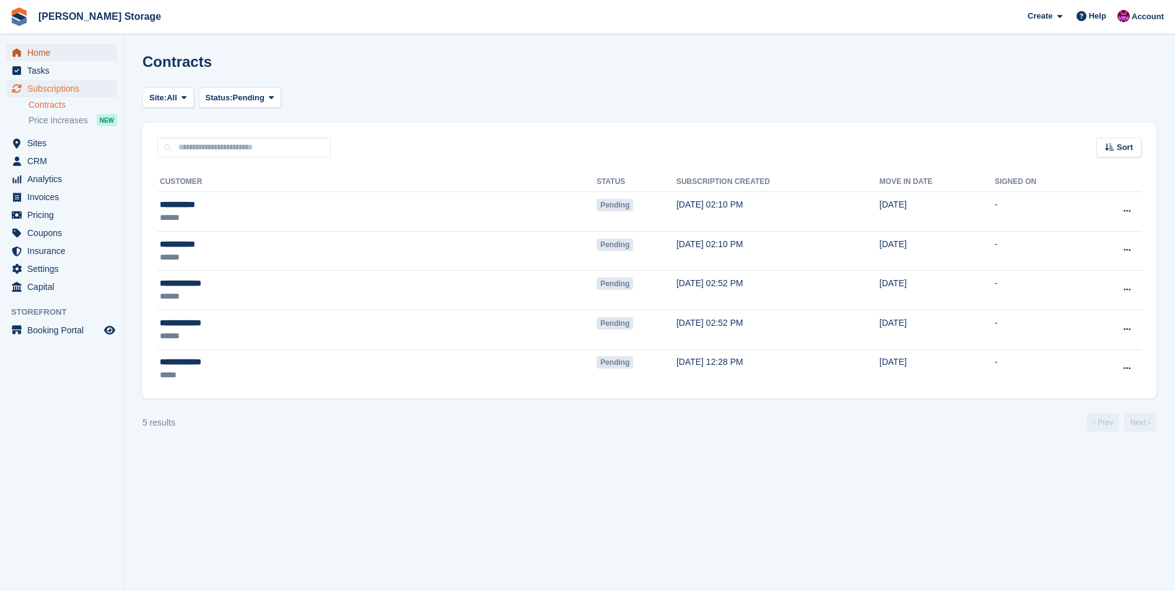
click at [51, 53] on span "Home" at bounding box center [64, 52] width 74 height 17
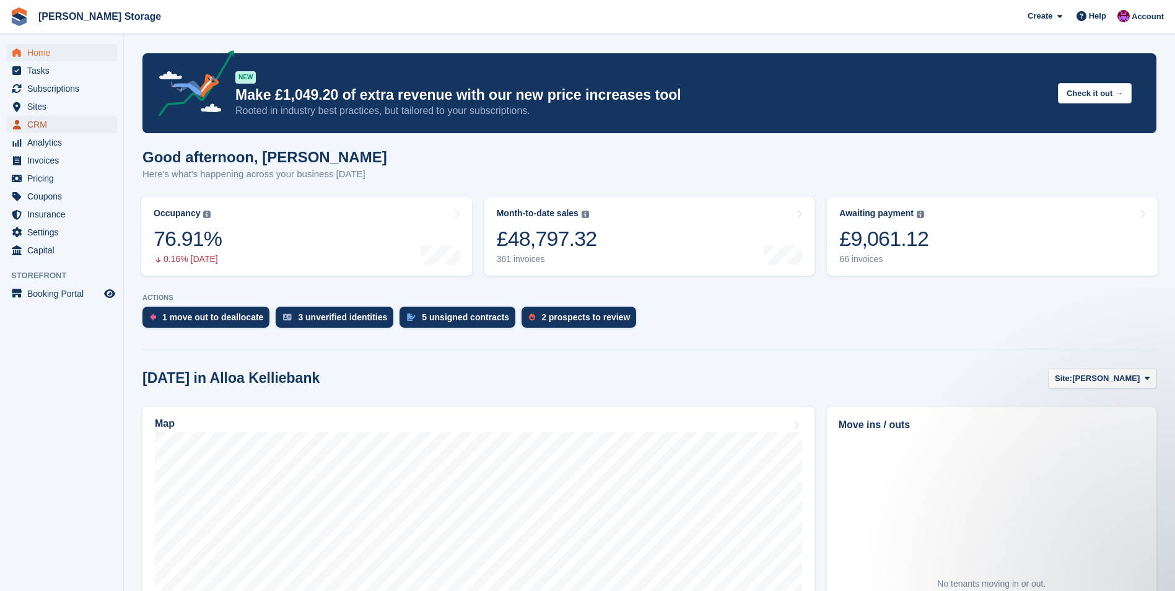
click at [45, 127] on span "CRM" at bounding box center [64, 124] width 74 height 17
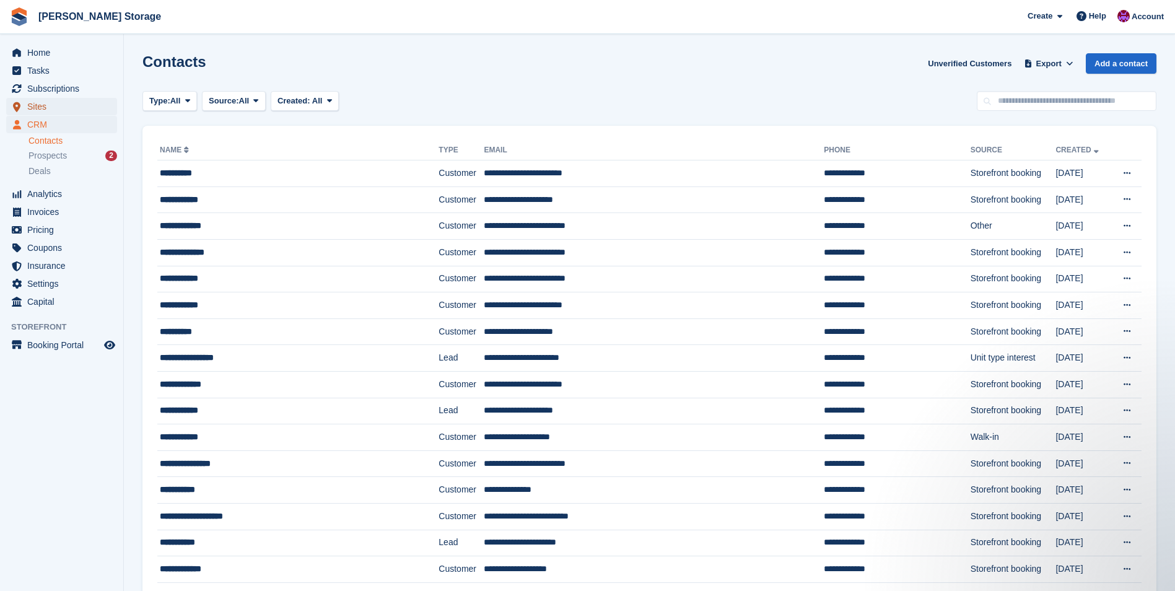
click at [58, 103] on span "Sites" at bounding box center [64, 106] width 74 height 17
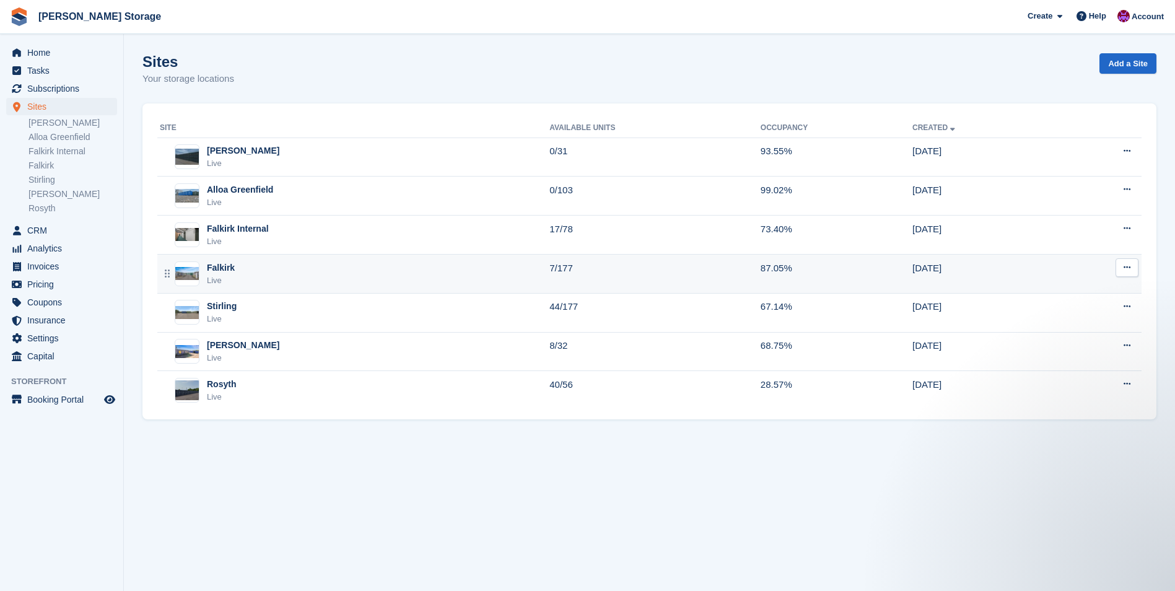
click at [338, 275] on div "Falkirk Live" at bounding box center [355, 273] width 390 height 25
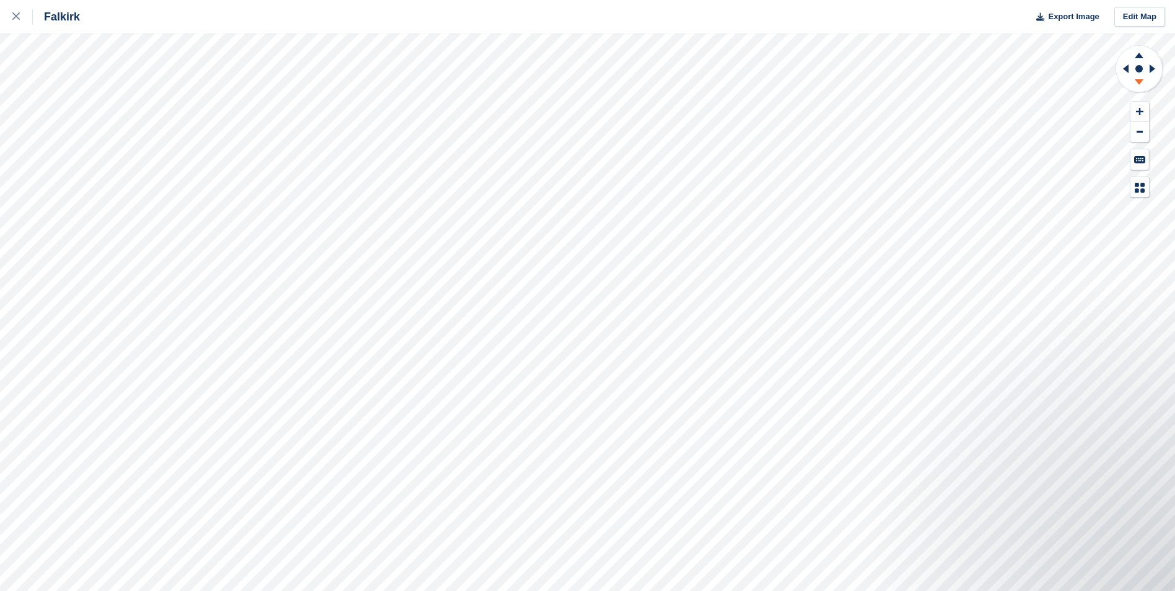
click at [1137, 85] on icon at bounding box center [1139, 83] width 32 height 15
click at [1141, 57] on icon at bounding box center [1139, 56] width 9 height 6
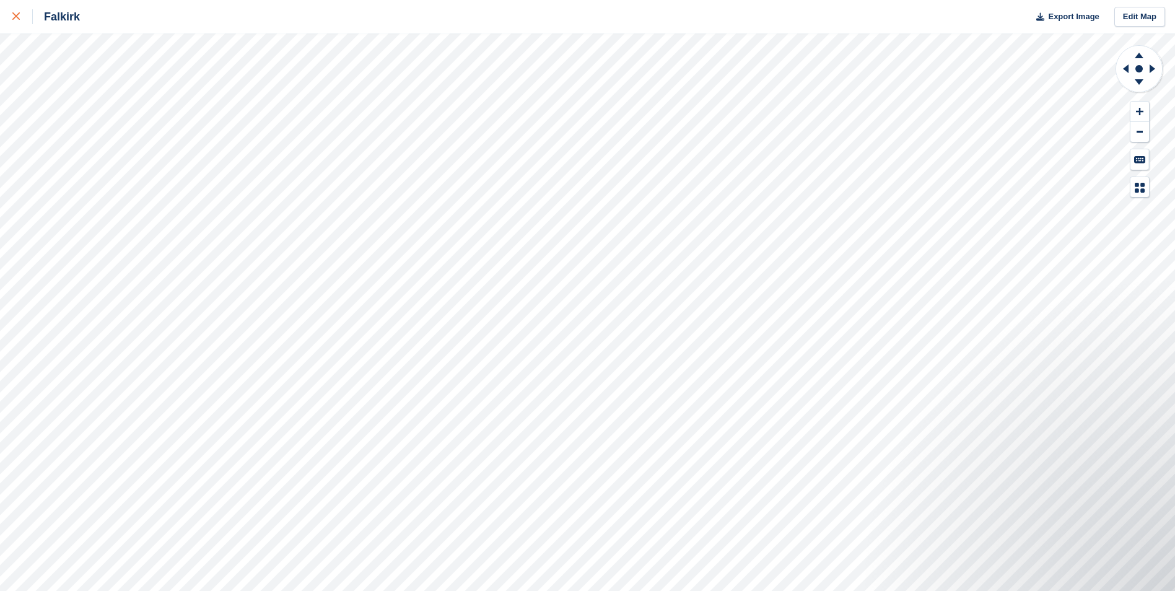
click at [19, 14] on icon at bounding box center [15, 15] width 7 height 7
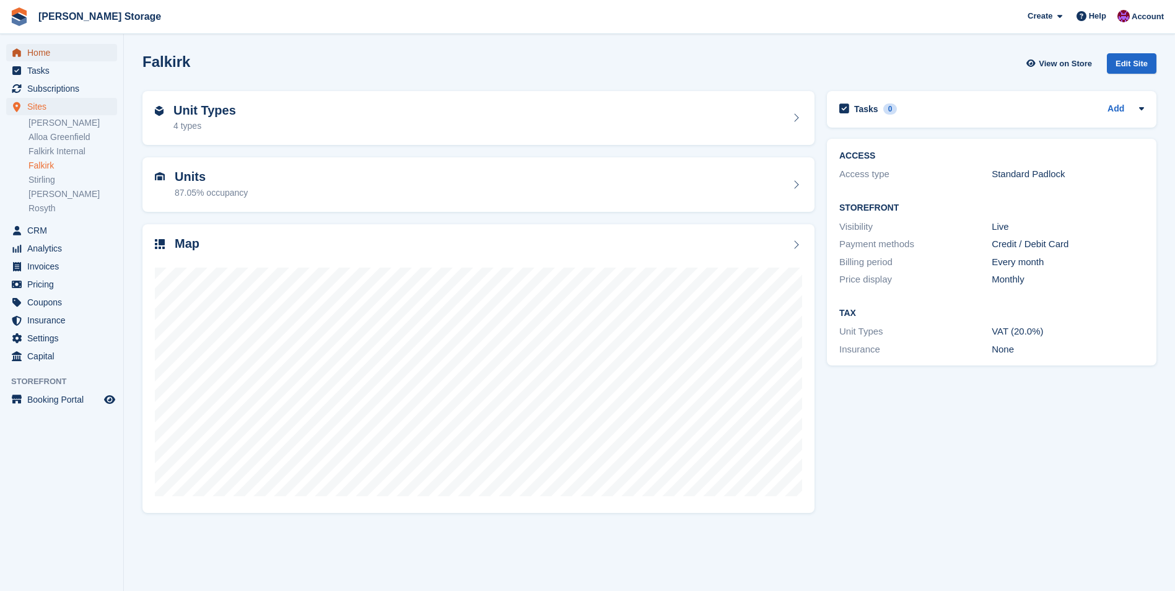
click at [34, 56] on span "Home" at bounding box center [64, 52] width 74 height 17
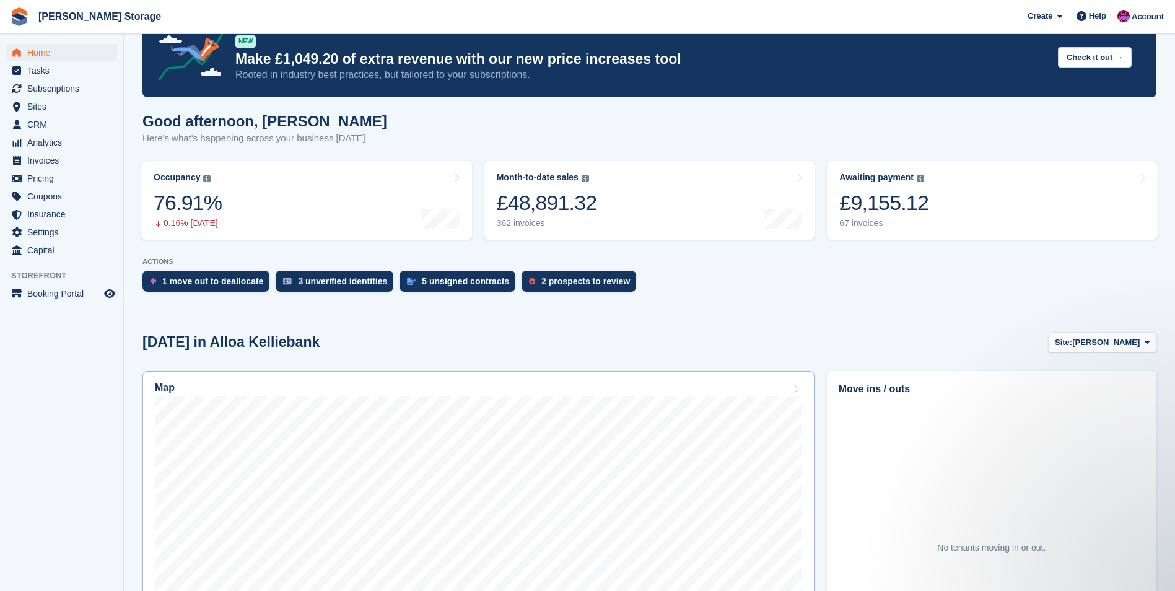
scroll to position [31, 0]
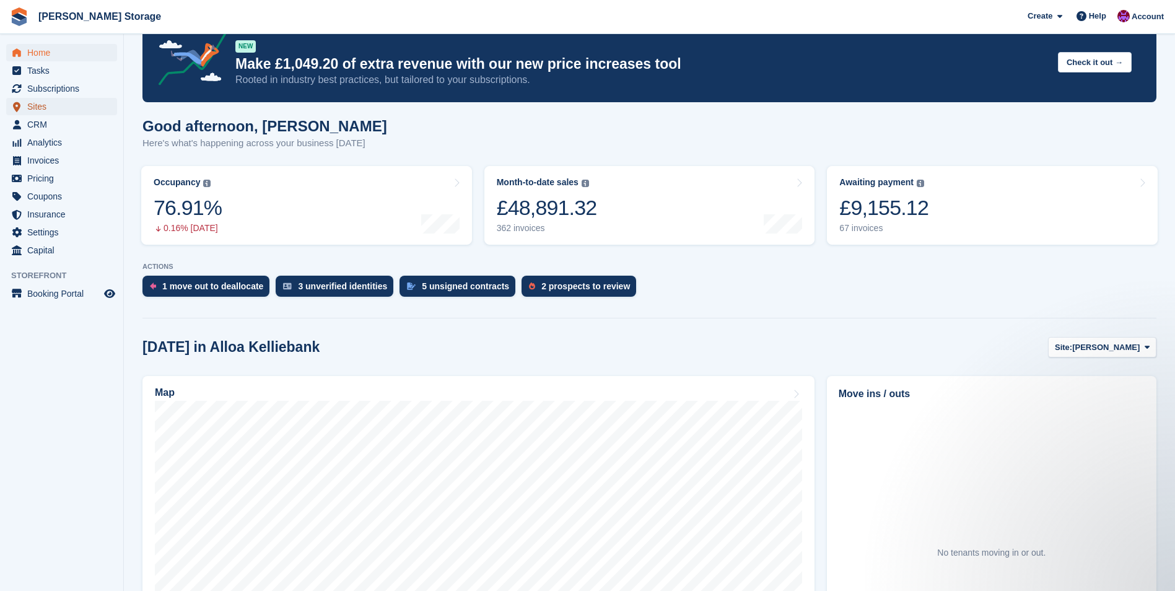
click at [41, 110] on span "Sites" at bounding box center [64, 106] width 74 height 17
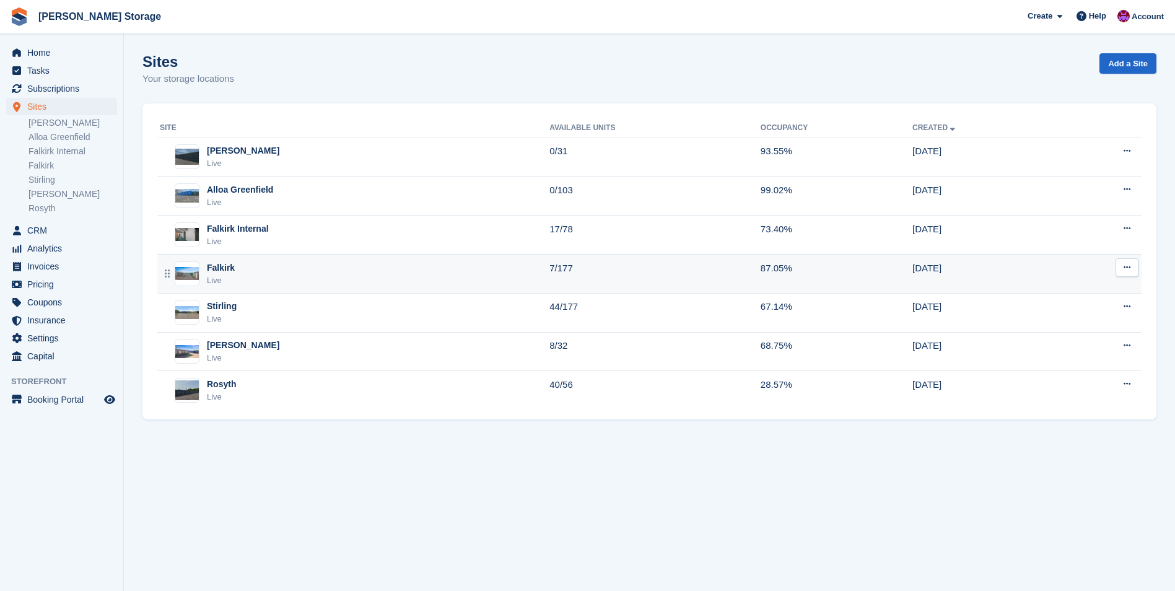
click at [341, 267] on div "Falkirk Live" at bounding box center [355, 273] width 390 height 25
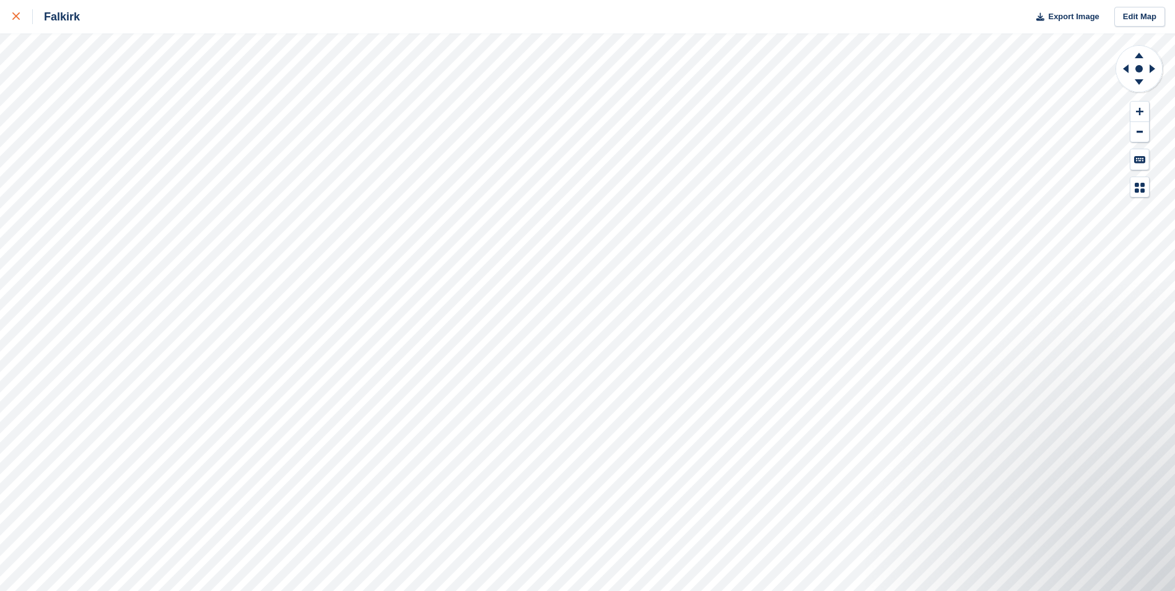
click at [21, 17] on div at bounding box center [22, 16] width 20 height 15
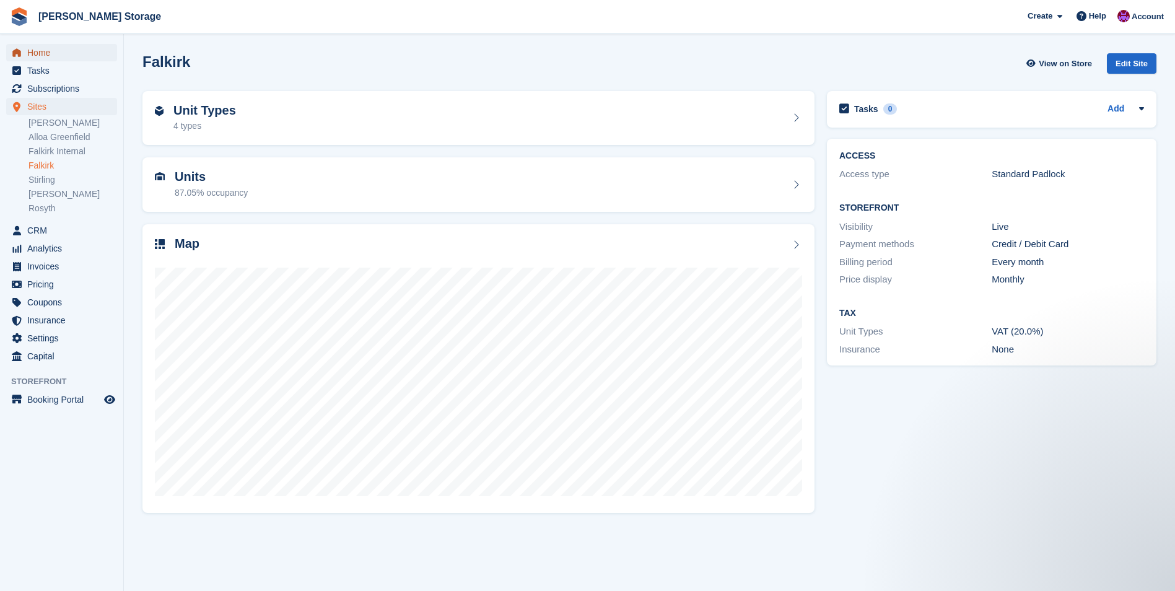
click at [39, 55] on span "Home" at bounding box center [64, 52] width 74 height 17
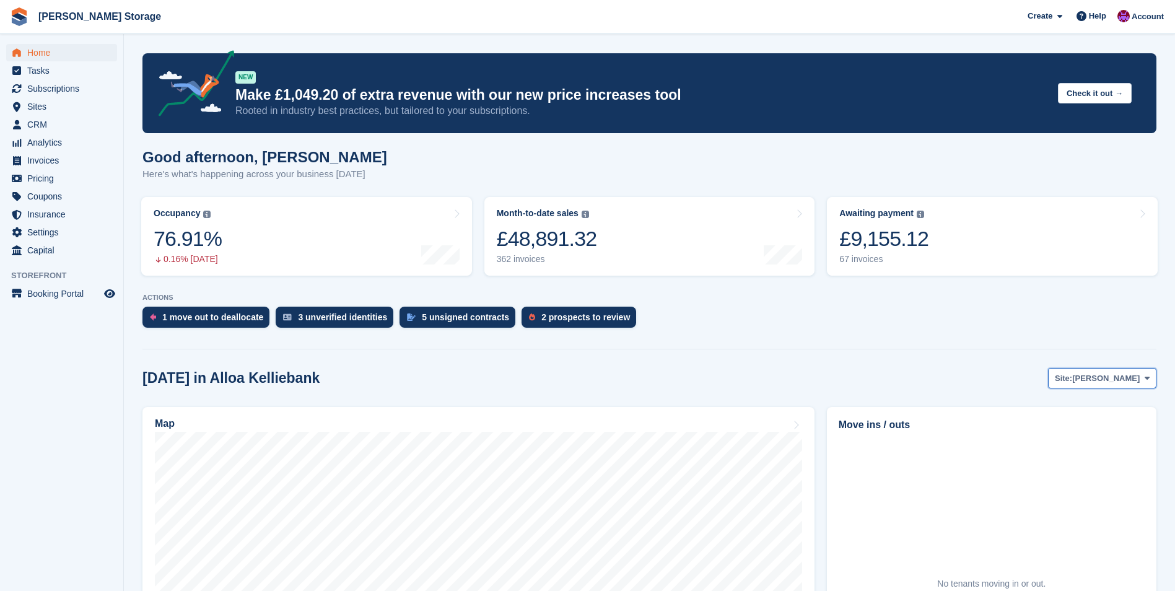
click at [1133, 382] on span "[PERSON_NAME]" at bounding box center [1106, 378] width 68 height 12
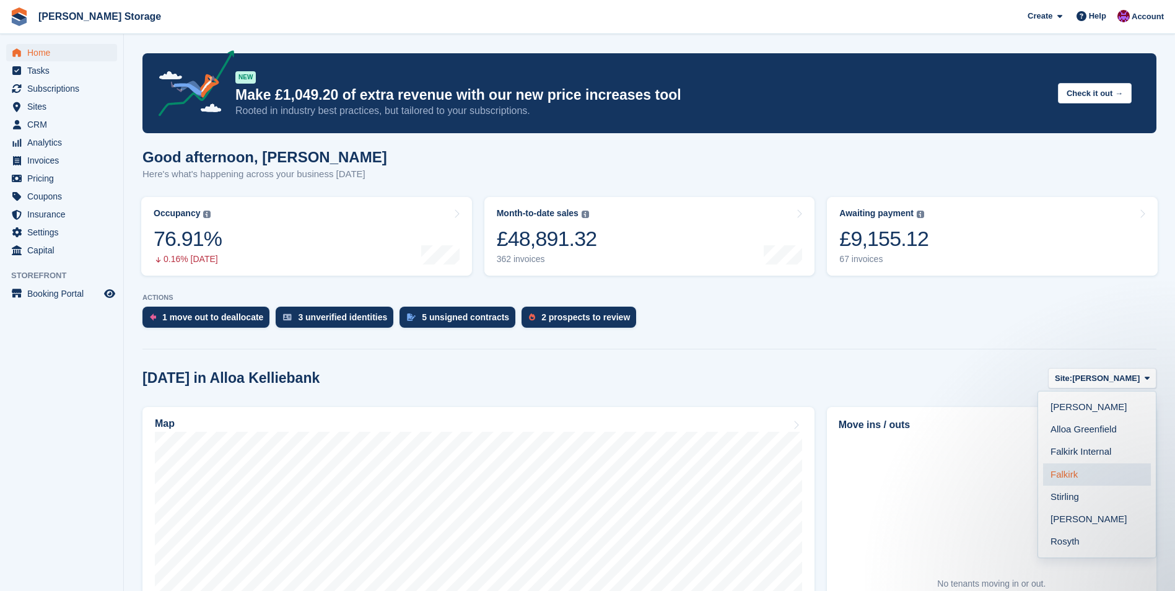
click at [1107, 471] on link "Falkirk" at bounding box center [1097, 474] width 108 height 22
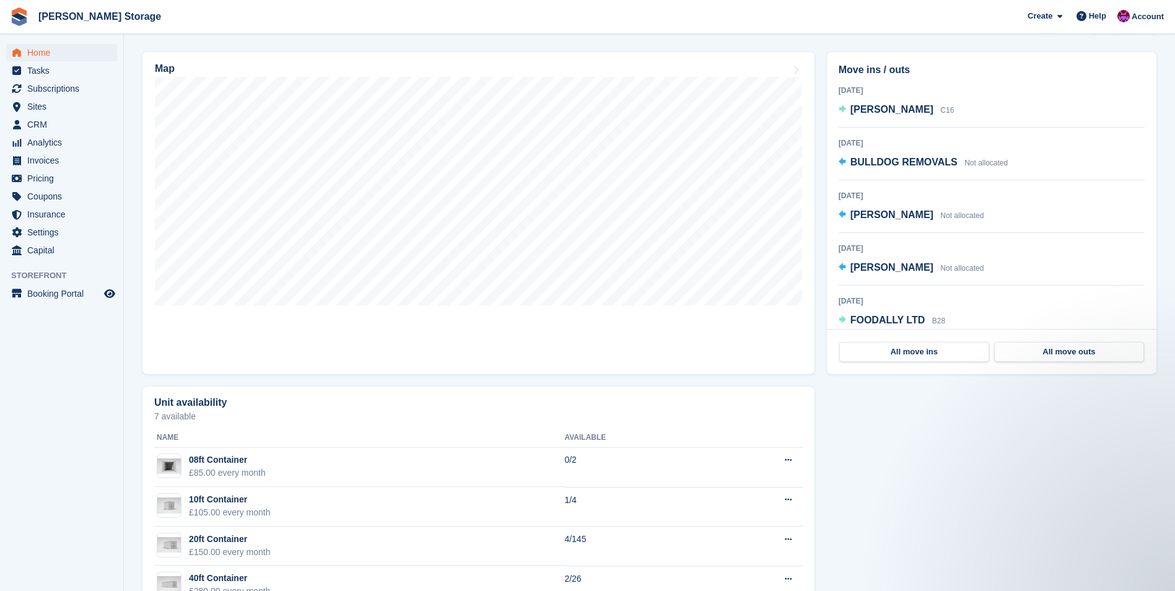
scroll to position [397, 0]
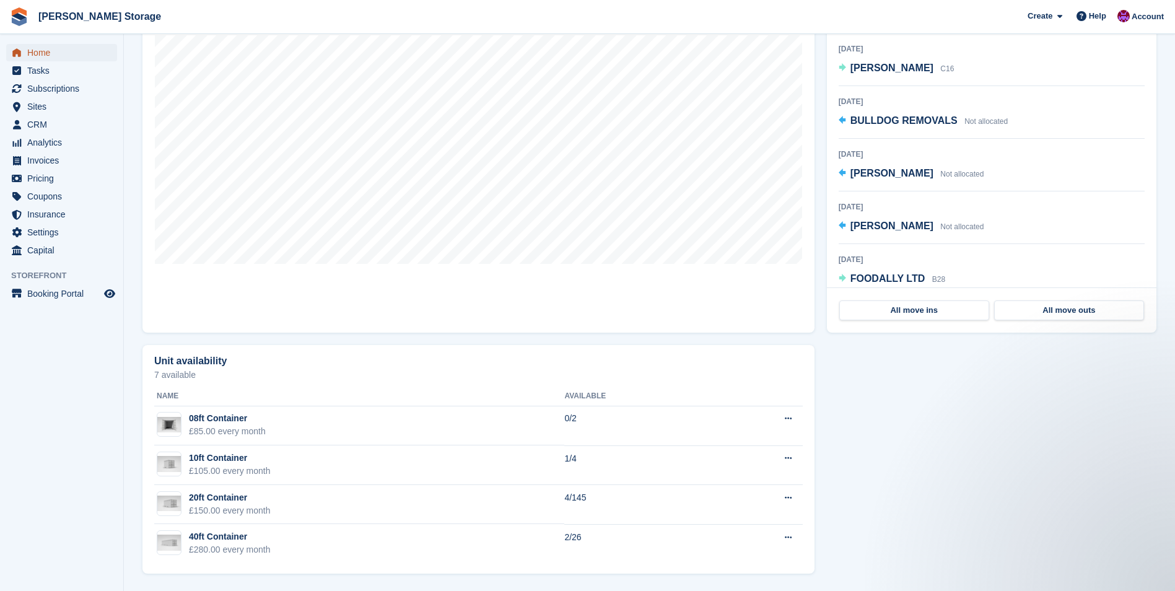
click at [43, 55] on span "Home" at bounding box center [64, 52] width 74 height 17
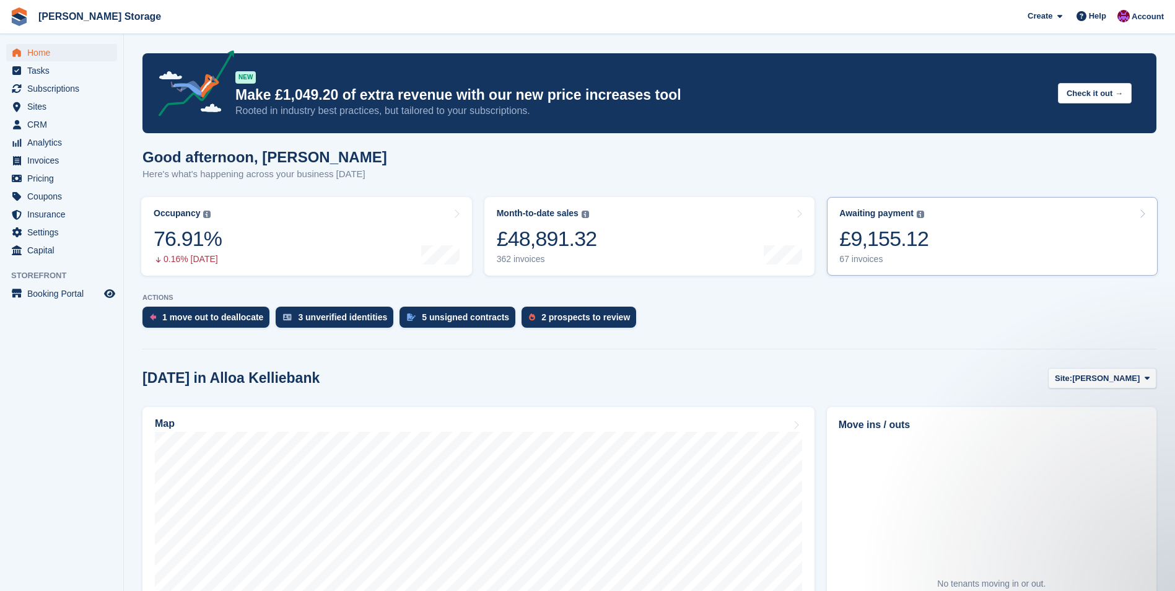
scroll to position [0, 0]
click at [24, 123] on span "menu" at bounding box center [16, 124] width 15 height 15
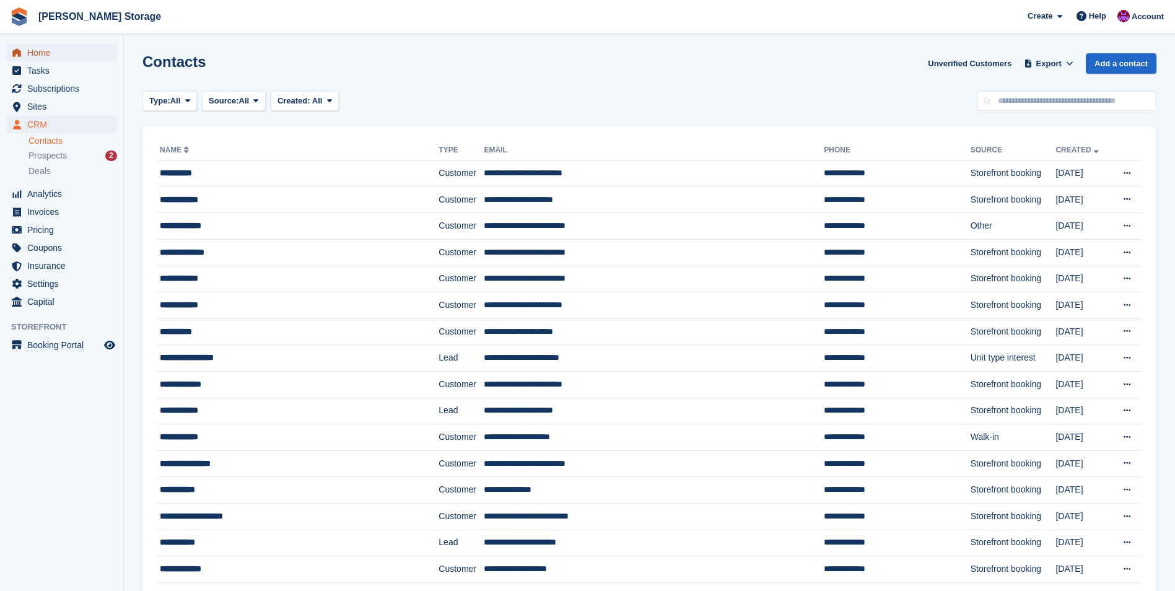
click at [38, 50] on span "Home" at bounding box center [64, 52] width 74 height 17
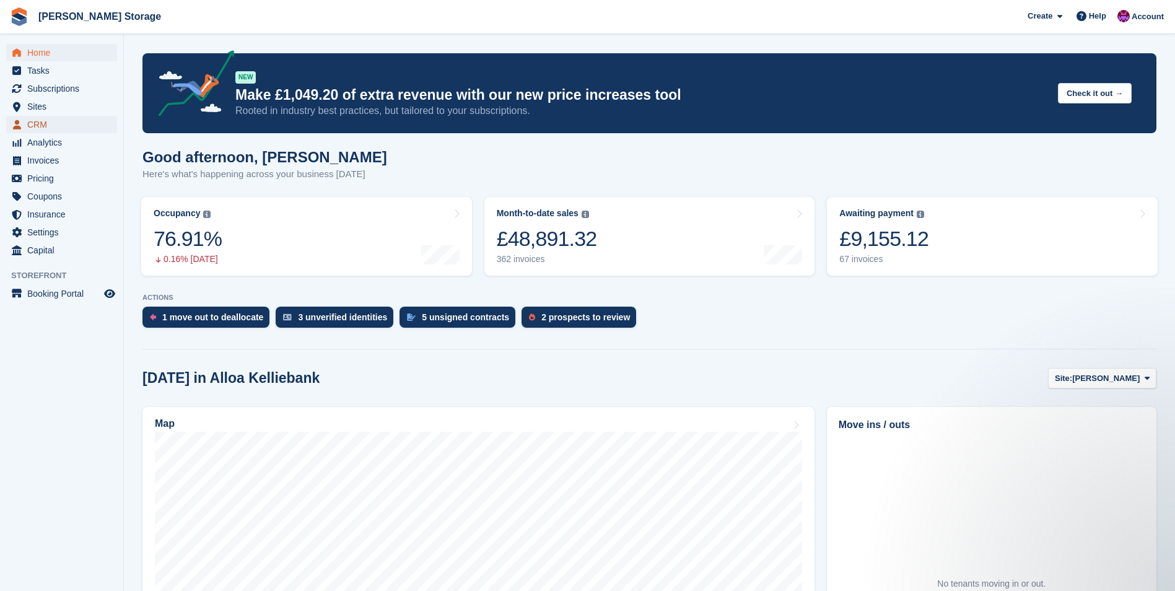
click at [30, 125] on span "CRM" at bounding box center [64, 124] width 74 height 17
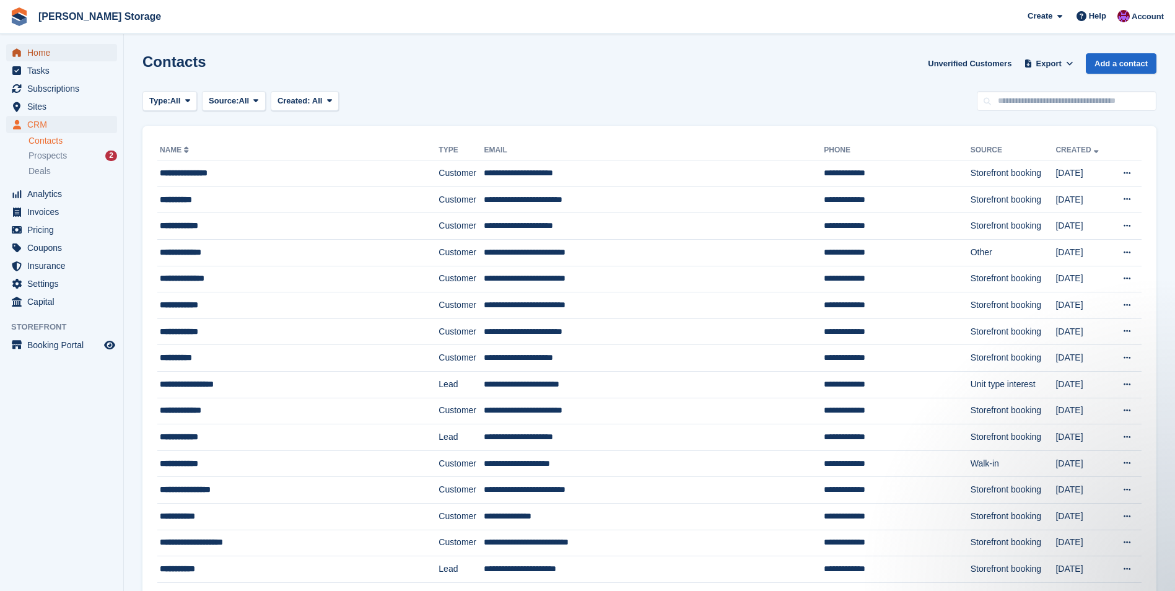
click at [56, 55] on span "Home" at bounding box center [64, 52] width 74 height 17
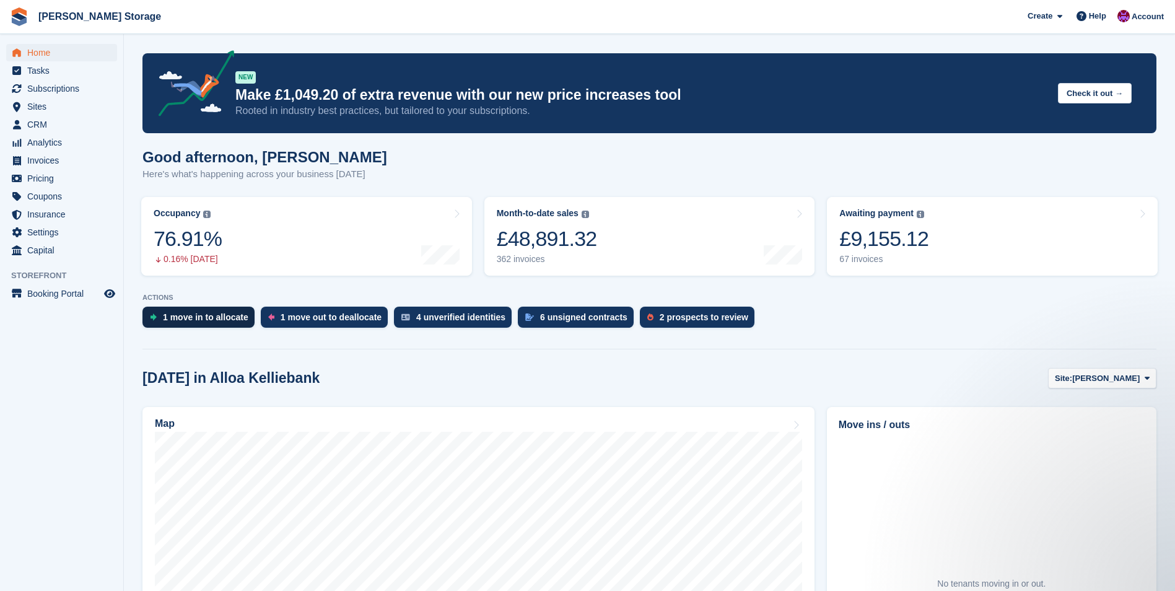
click at [196, 317] on div "1 move in to allocate" at bounding box center [206, 317] width 86 height 10
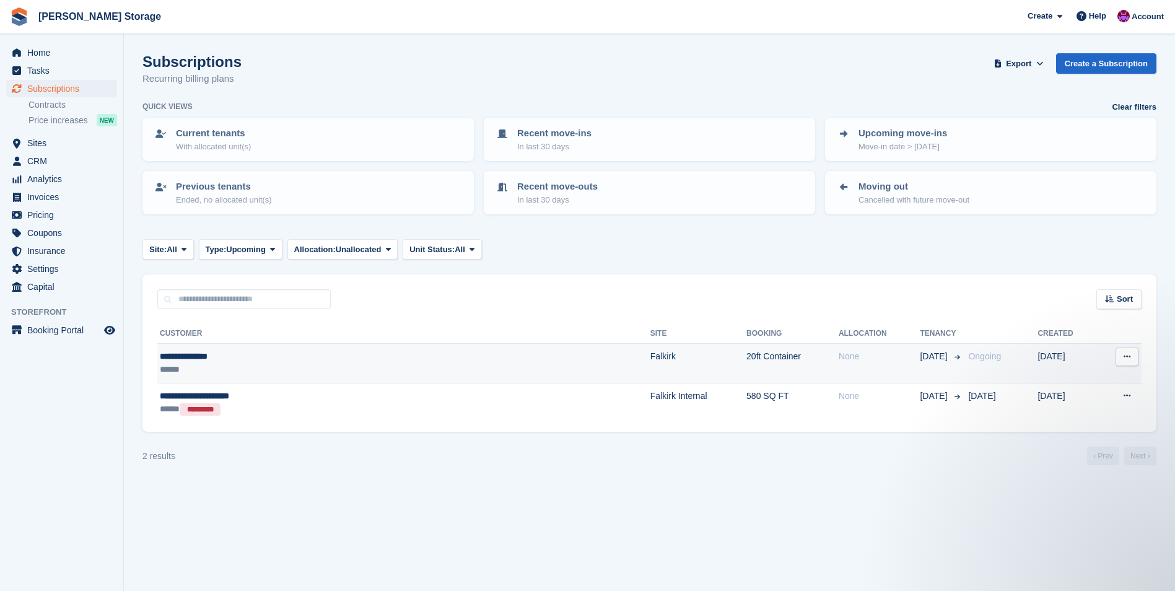
click at [261, 362] on div "**********" at bounding box center [304, 356] width 289 height 13
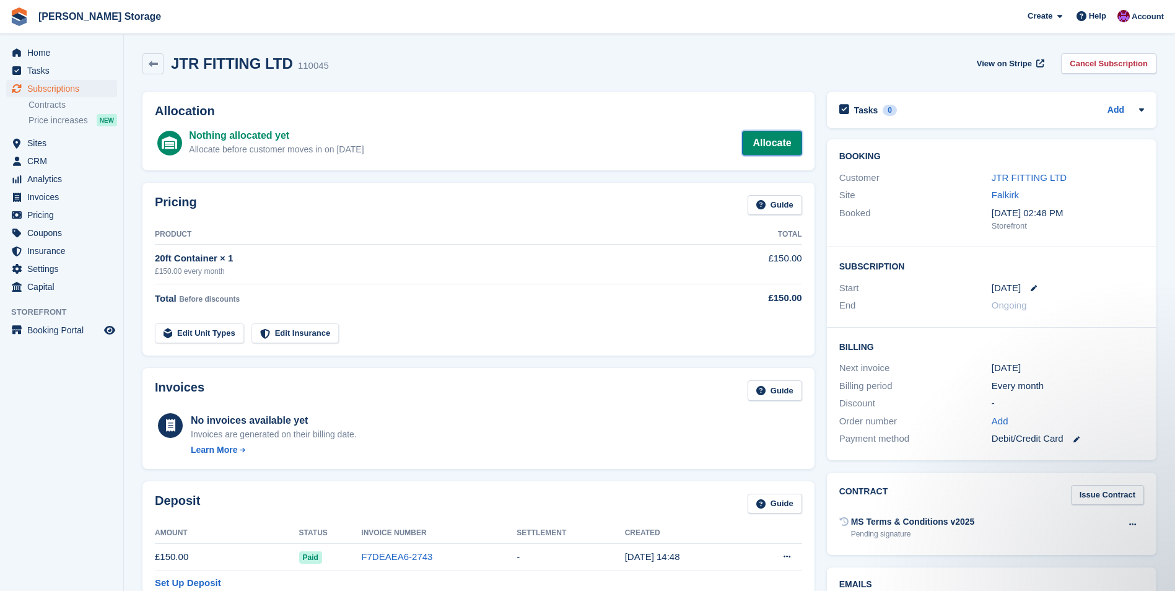
click at [766, 144] on link "Allocate" at bounding box center [771, 143] width 59 height 25
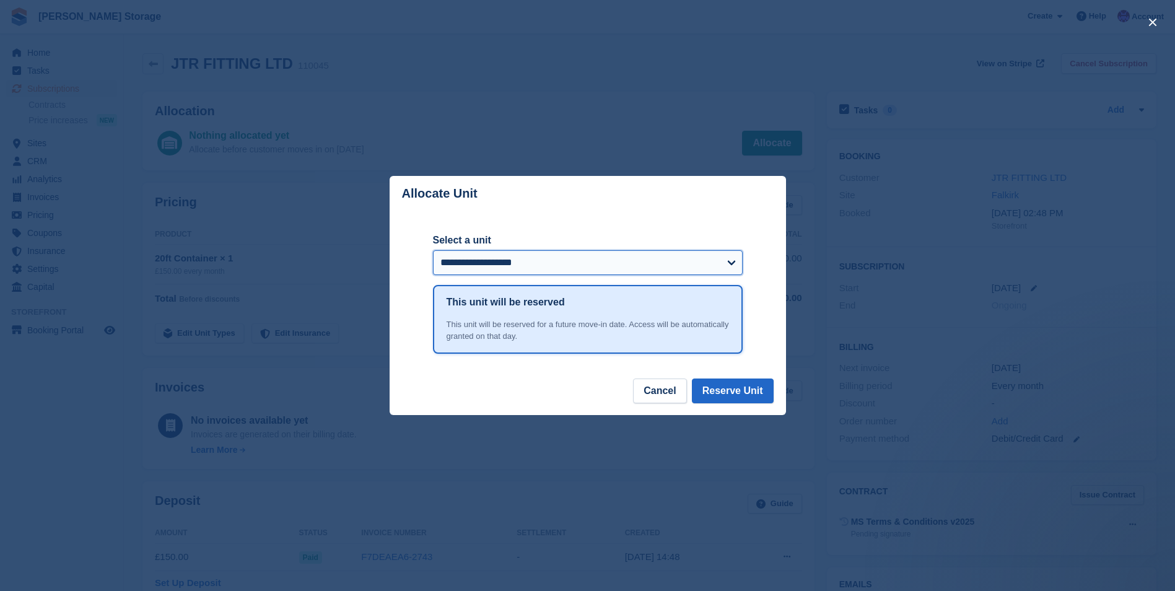
click at [670, 262] on select "**********" at bounding box center [588, 262] width 310 height 25
select select "******"
click at [433, 251] on select "**********" at bounding box center [588, 262] width 310 height 25
click at [737, 395] on button "Reserve Unit" at bounding box center [733, 391] width 82 height 25
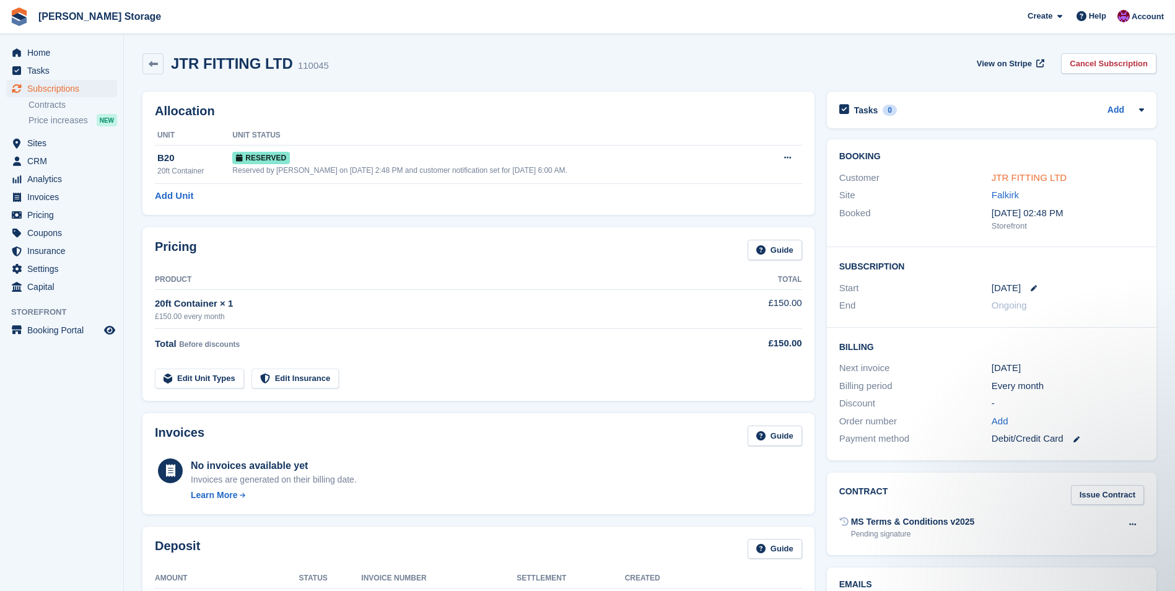
click at [1037, 178] on link "JTR FITTING LTD" at bounding box center [1029, 177] width 75 height 11
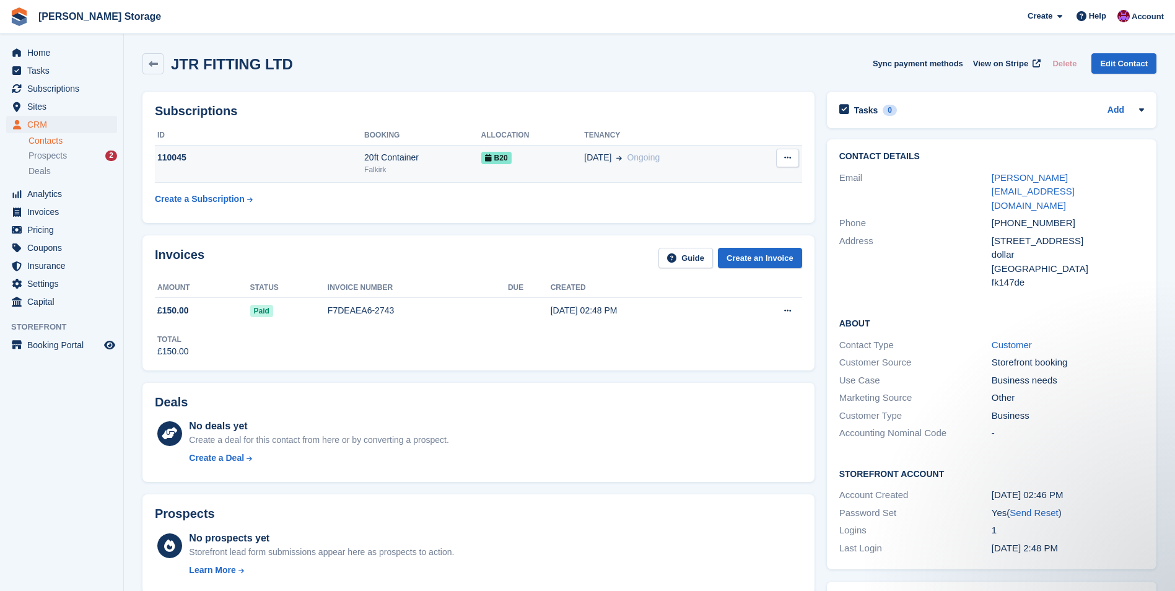
click at [530, 164] on div "B20" at bounding box center [532, 157] width 103 height 13
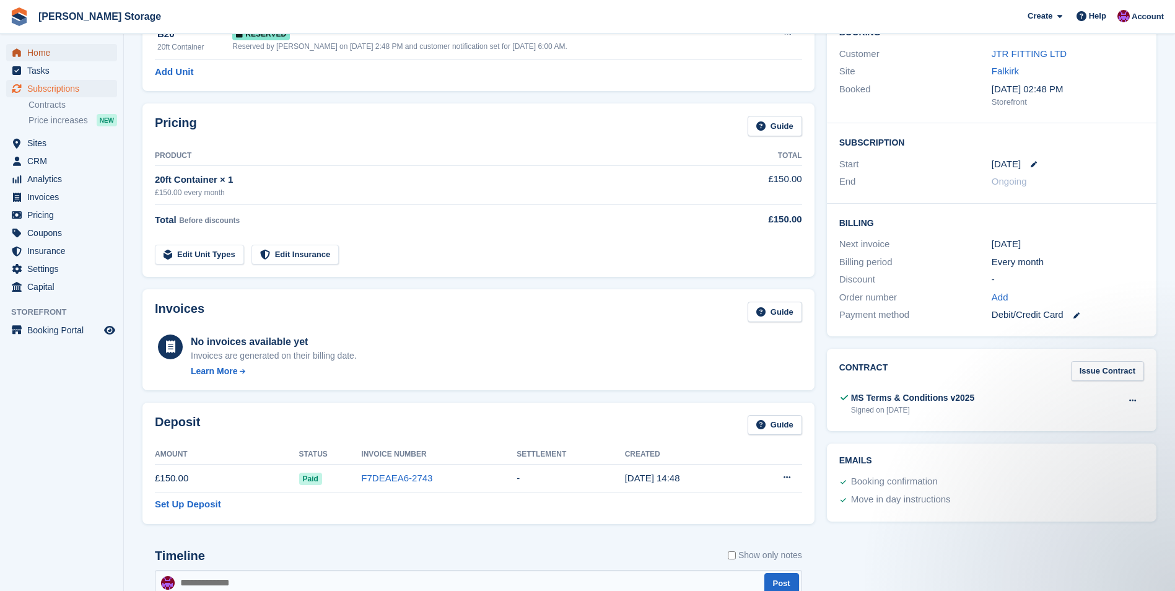
click at [36, 52] on span "Home" at bounding box center [64, 52] width 74 height 17
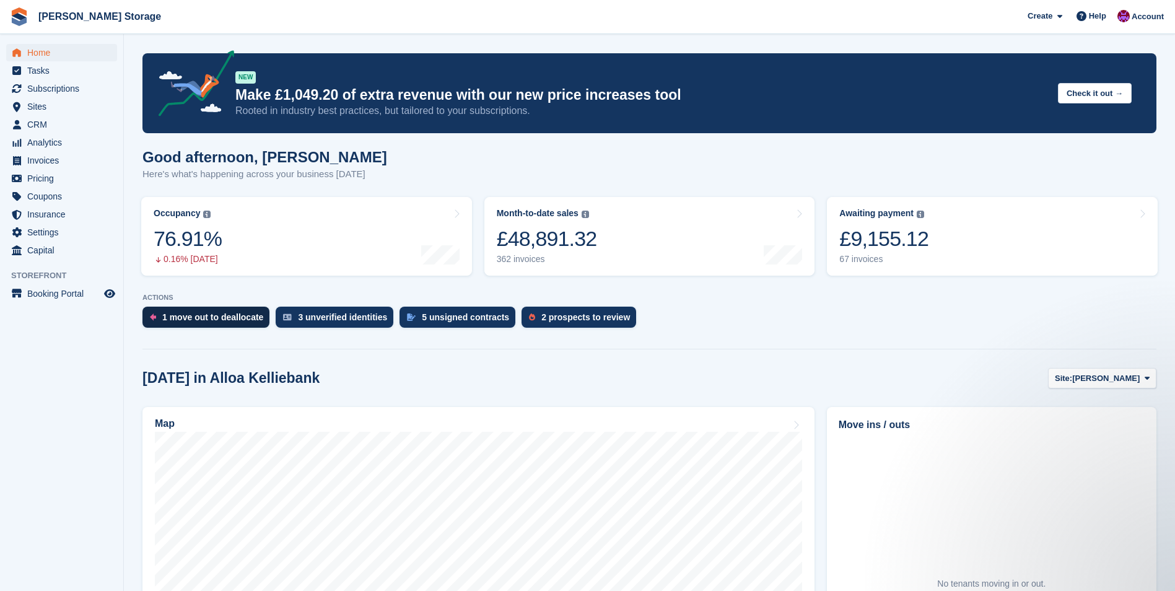
click at [204, 316] on div "1 move out to deallocate" at bounding box center [212, 317] width 101 height 10
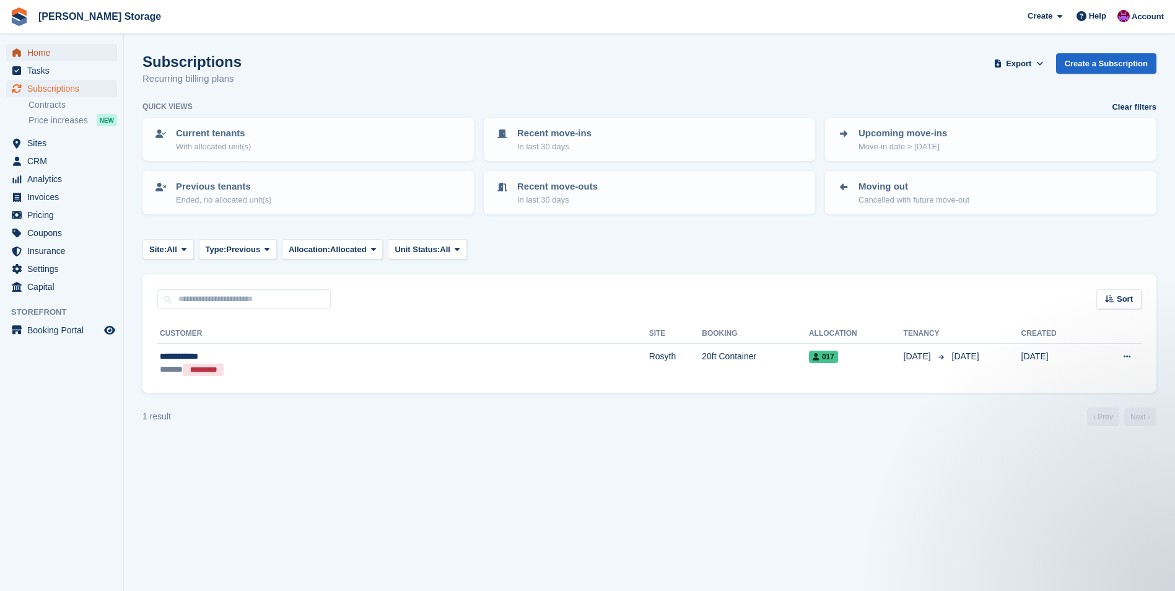
click at [39, 48] on span "Home" at bounding box center [64, 52] width 74 height 17
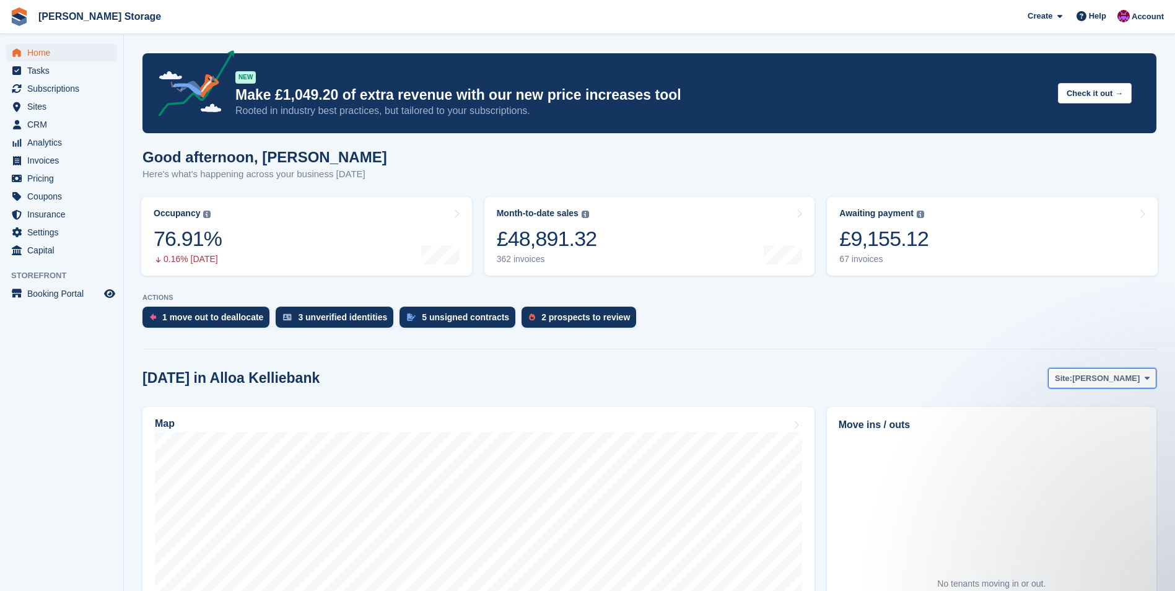
click at [1072, 383] on span "Site:" at bounding box center [1063, 378] width 17 height 12
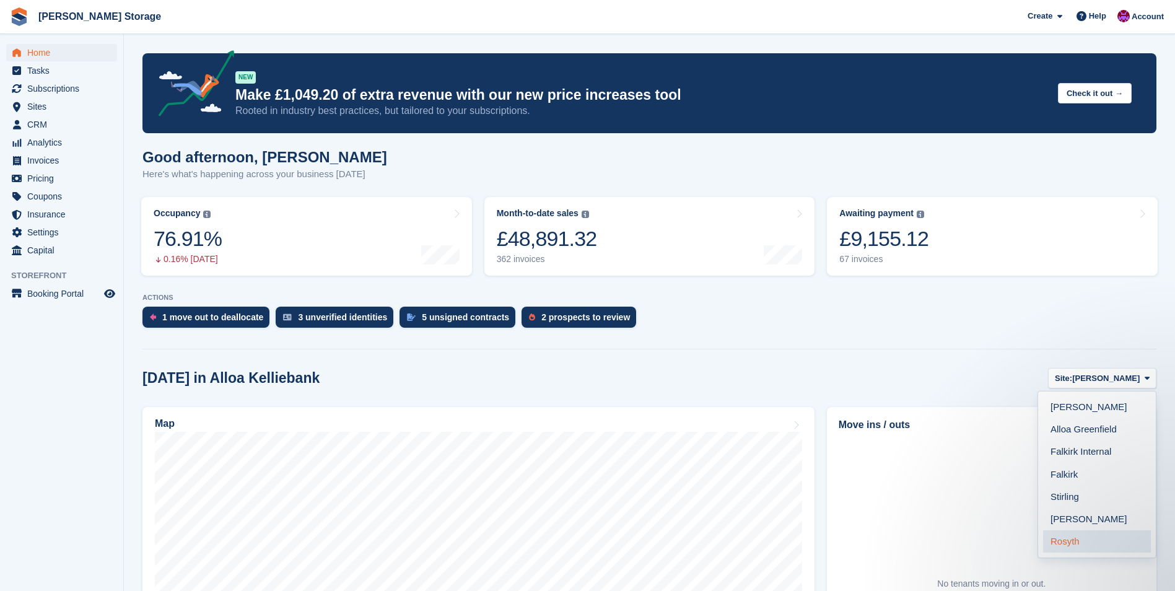
click at [1083, 542] on link "Rosyth" at bounding box center [1097, 541] width 108 height 22
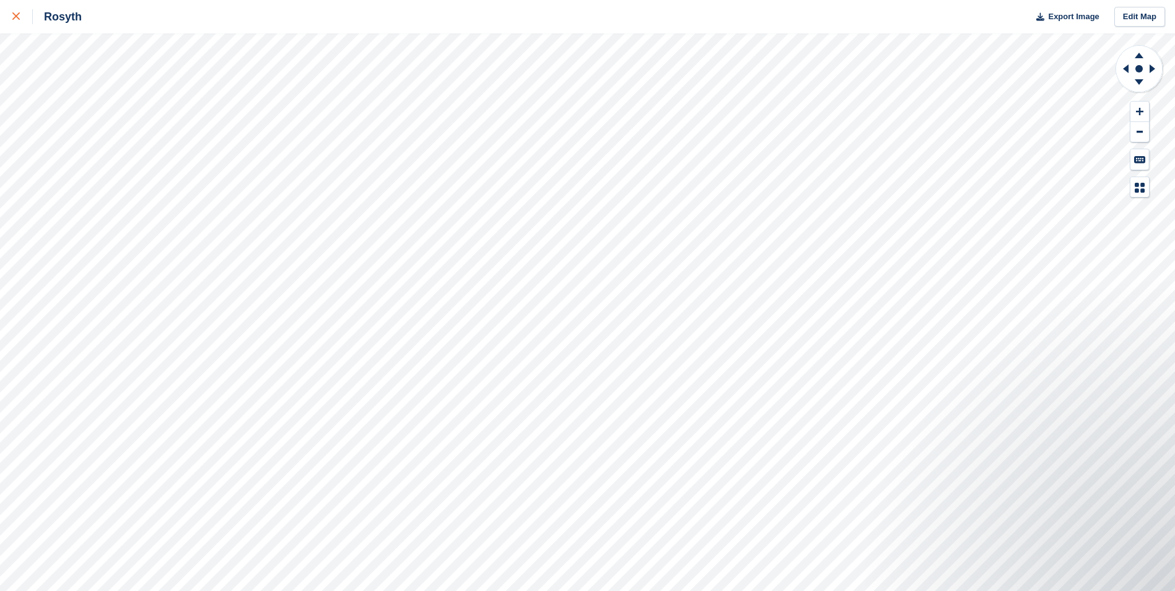
click at [11, 14] on link at bounding box center [16, 16] width 33 height 33
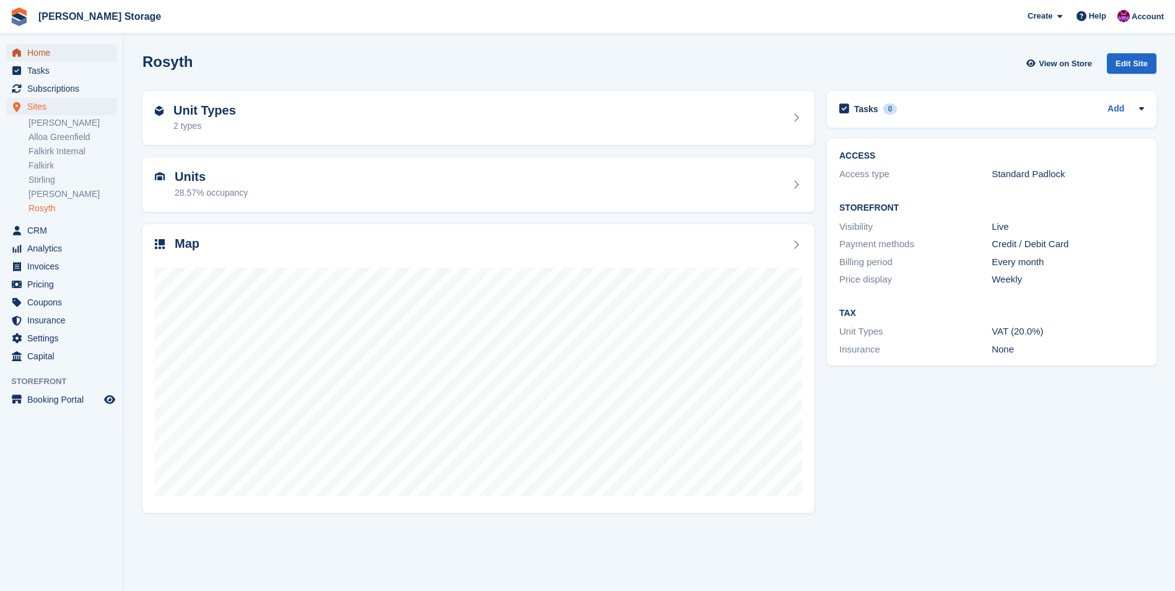
click at [46, 50] on span "Home" at bounding box center [64, 52] width 74 height 17
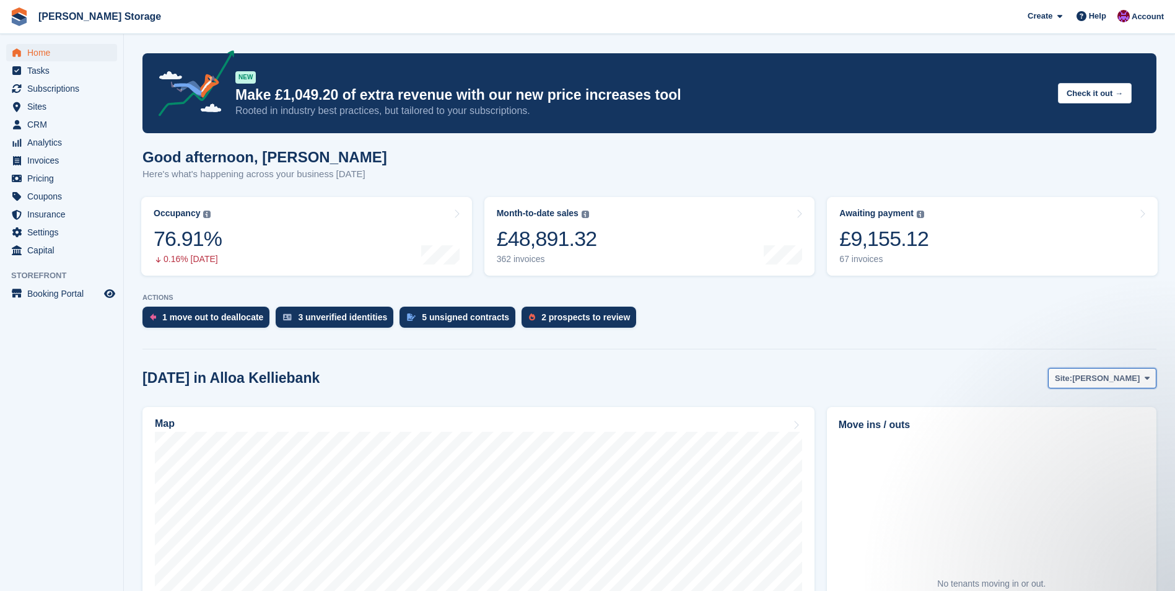
click at [1088, 379] on span "[PERSON_NAME]" at bounding box center [1106, 378] width 68 height 12
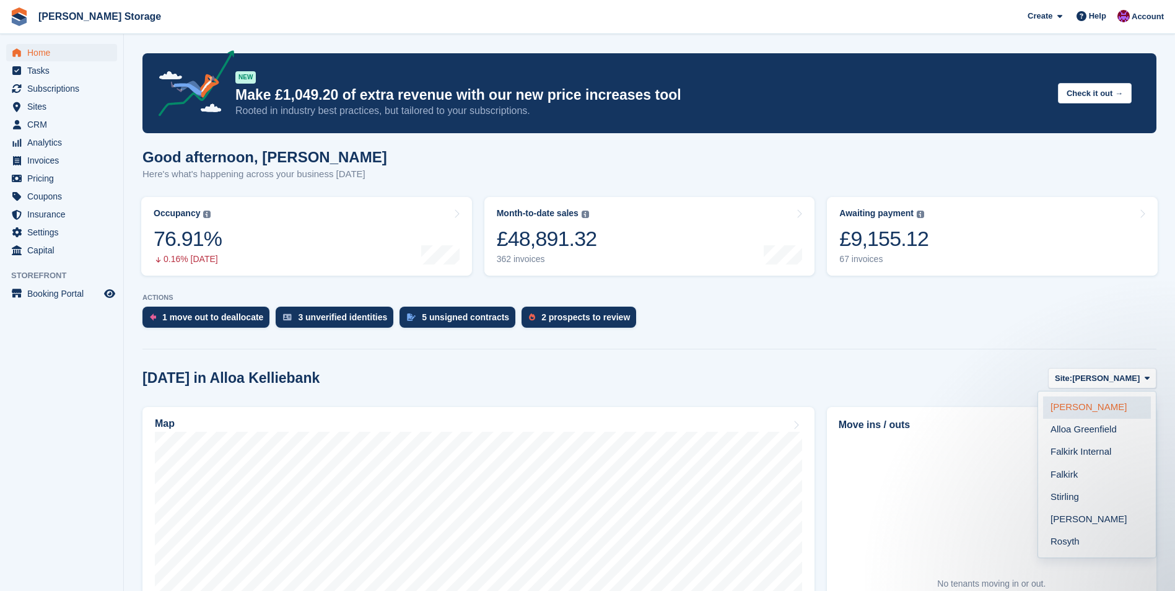
click at [1080, 408] on link "[PERSON_NAME]" at bounding box center [1097, 408] width 108 height 22
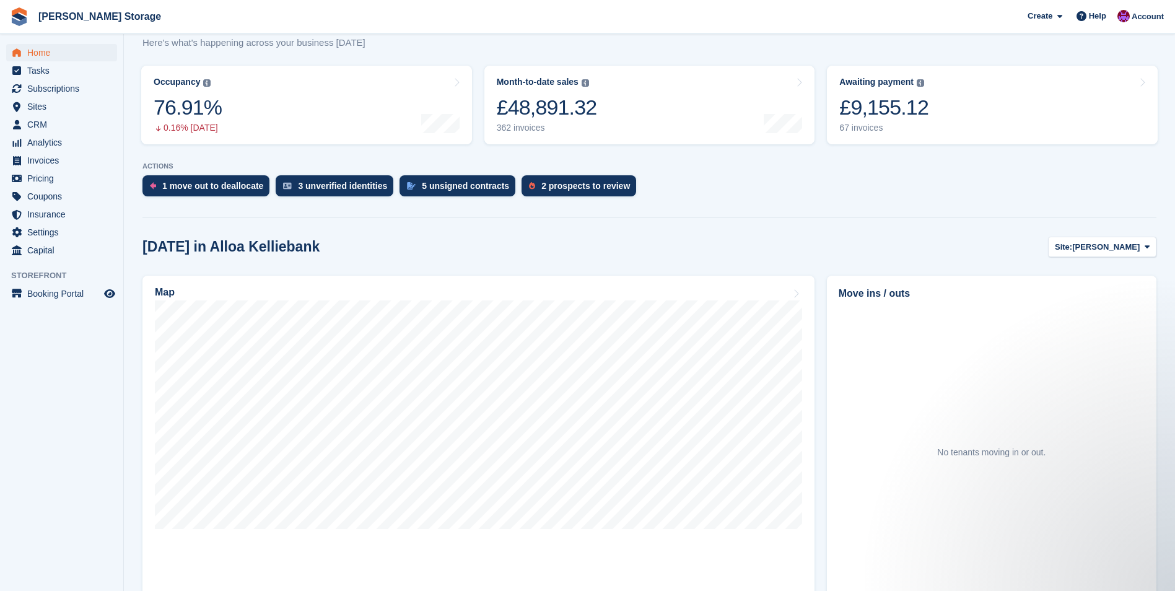
scroll to position [248, 0]
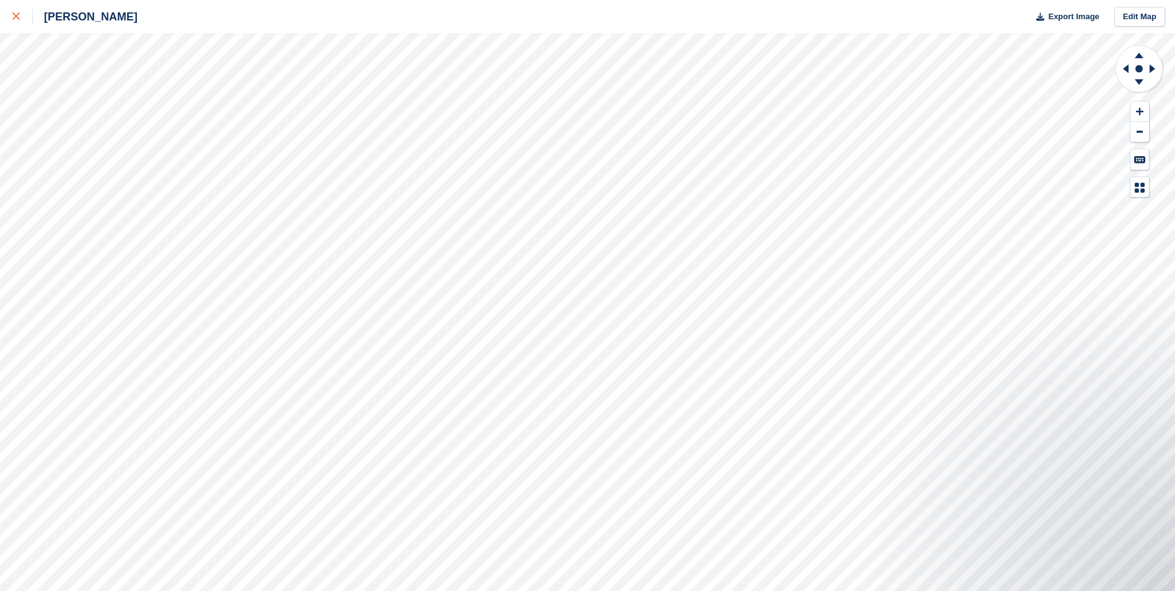
click at [17, 12] on div at bounding box center [22, 16] width 20 height 15
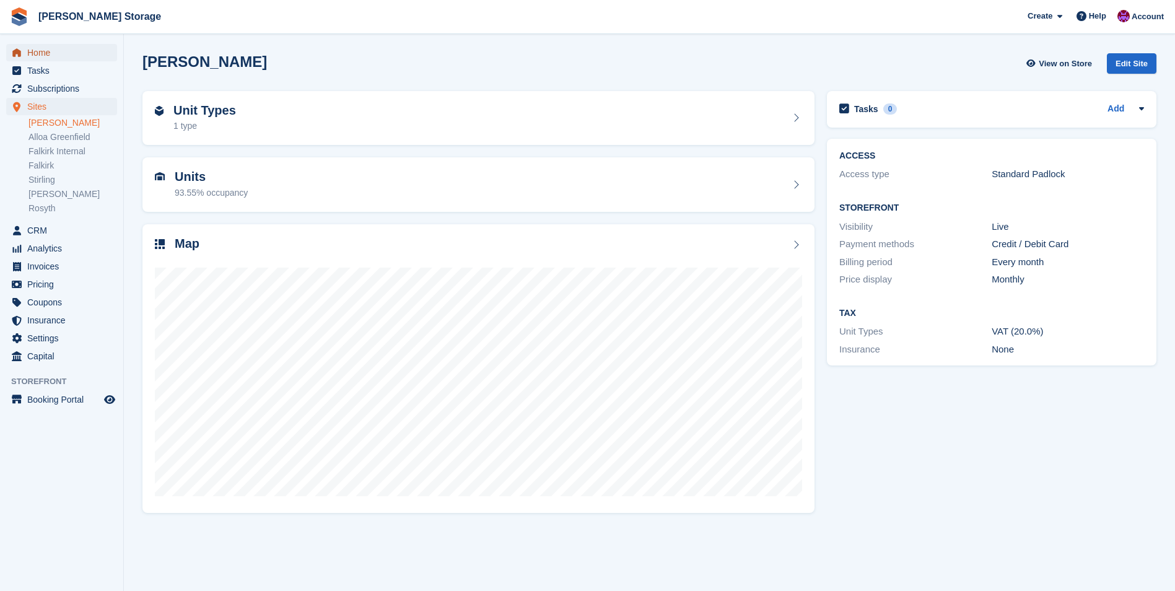
click at [28, 58] on span "Home" at bounding box center [64, 52] width 74 height 17
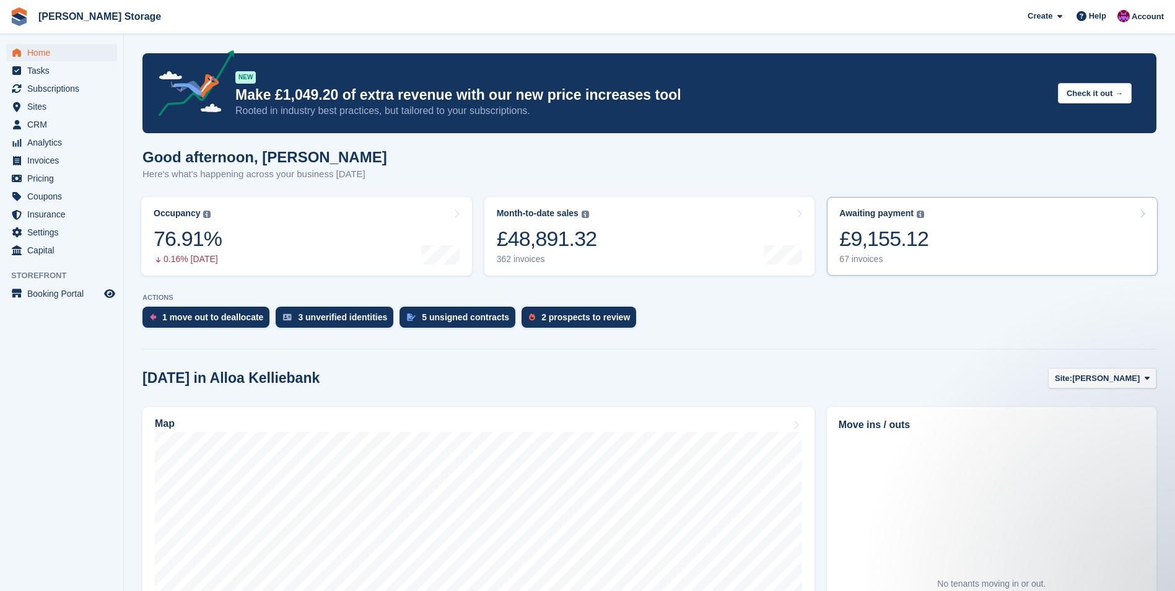
click at [884, 255] on div "67 invoices" at bounding box center [884, 259] width 89 height 11
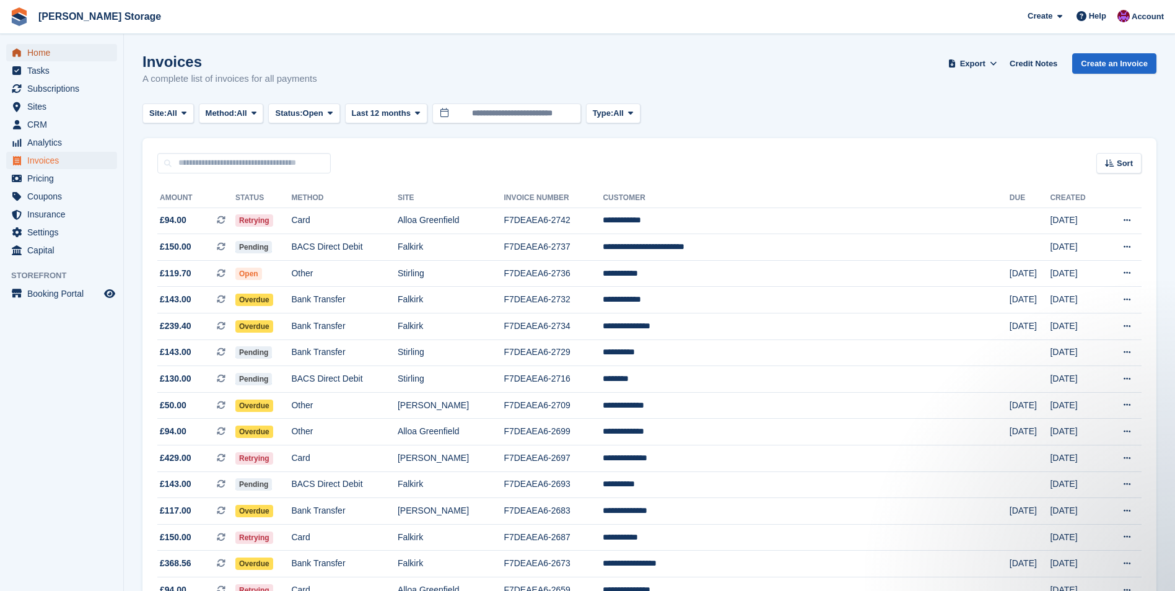
click at [32, 50] on span "Home" at bounding box center [64, 52] width 74 height 17
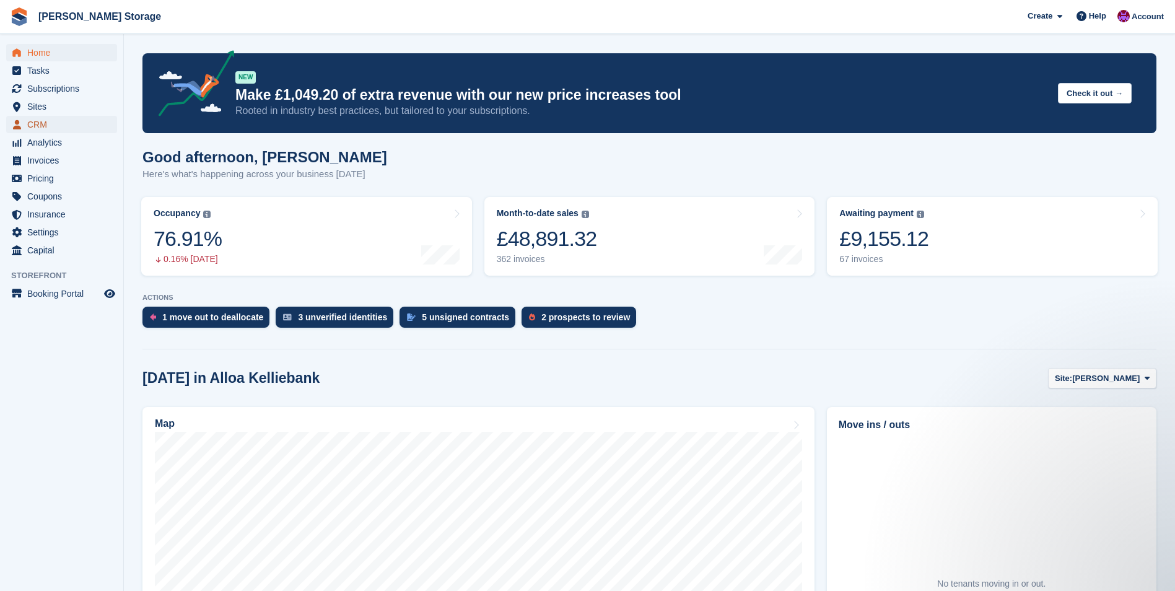
click at [46, 121] on span "CRM" at bounding box center [64, 124] width 74 height 17
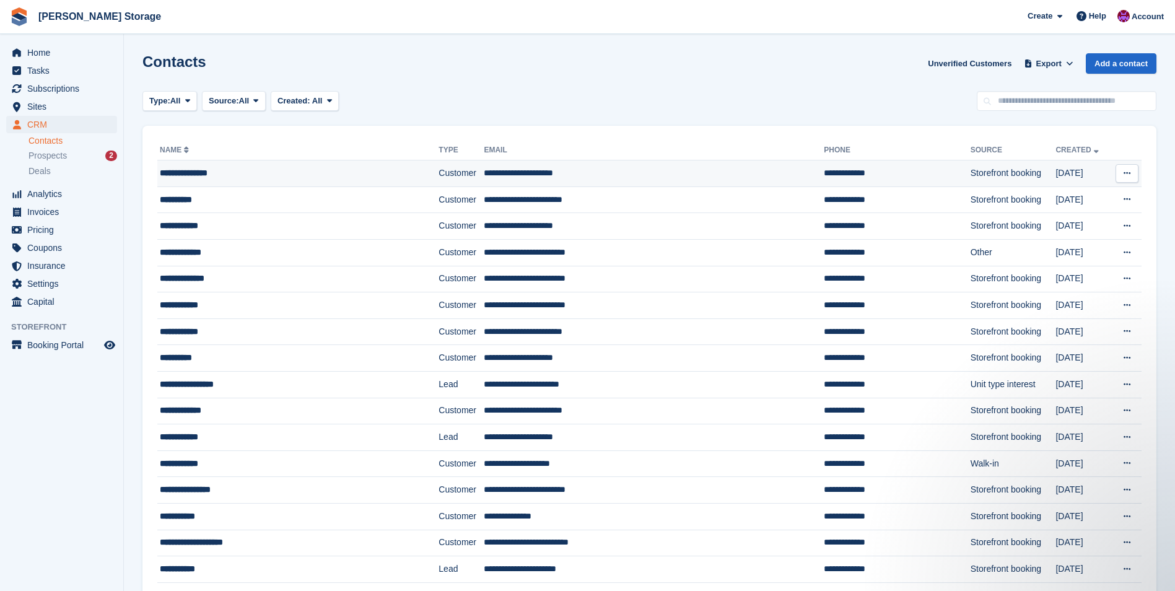
click at [297, 180] on td "**********" at bounding box center [297, 173] width 281 height 27
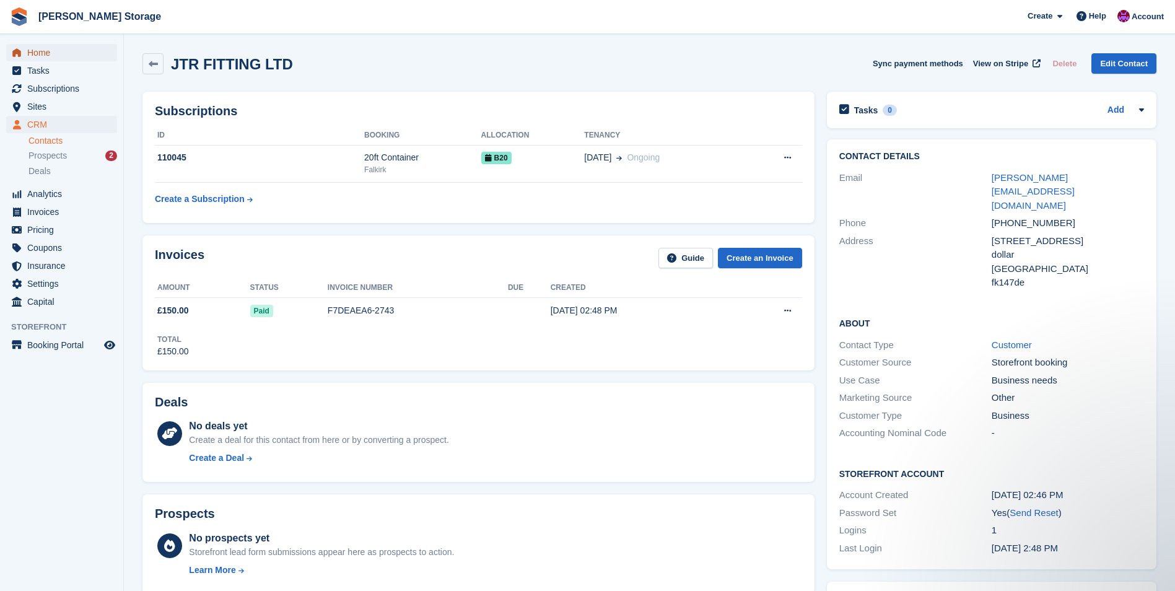
click at [37, 56] on span "Home" at bounding box center [64, 52] width 74 height 17
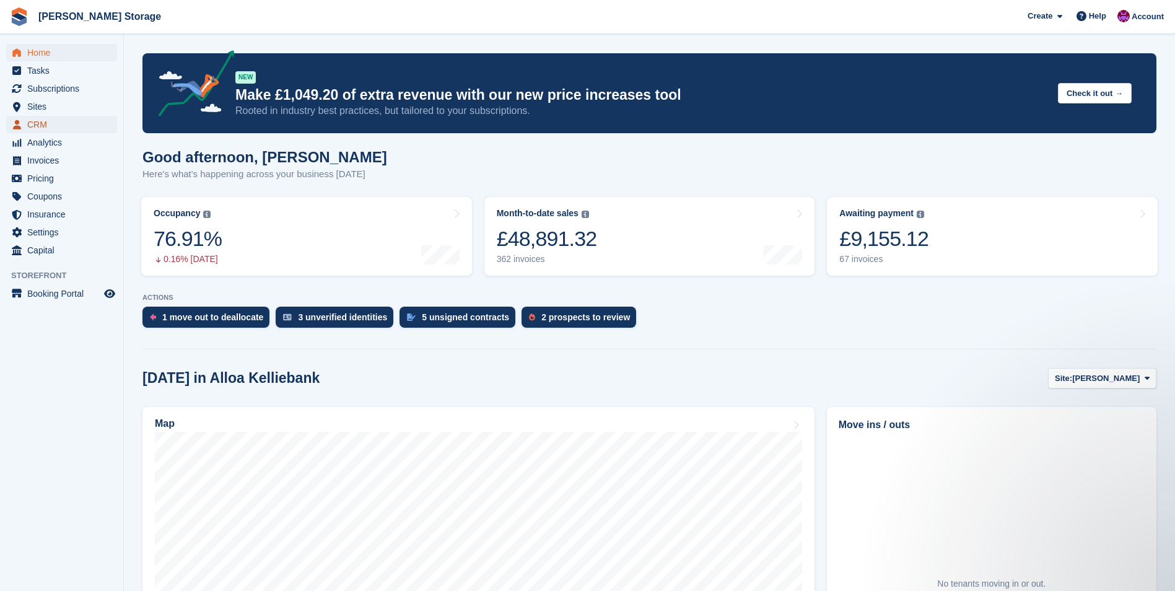
click at [38, 121] on span "CRM" at bounding box center [64, 124] width 74 height 17
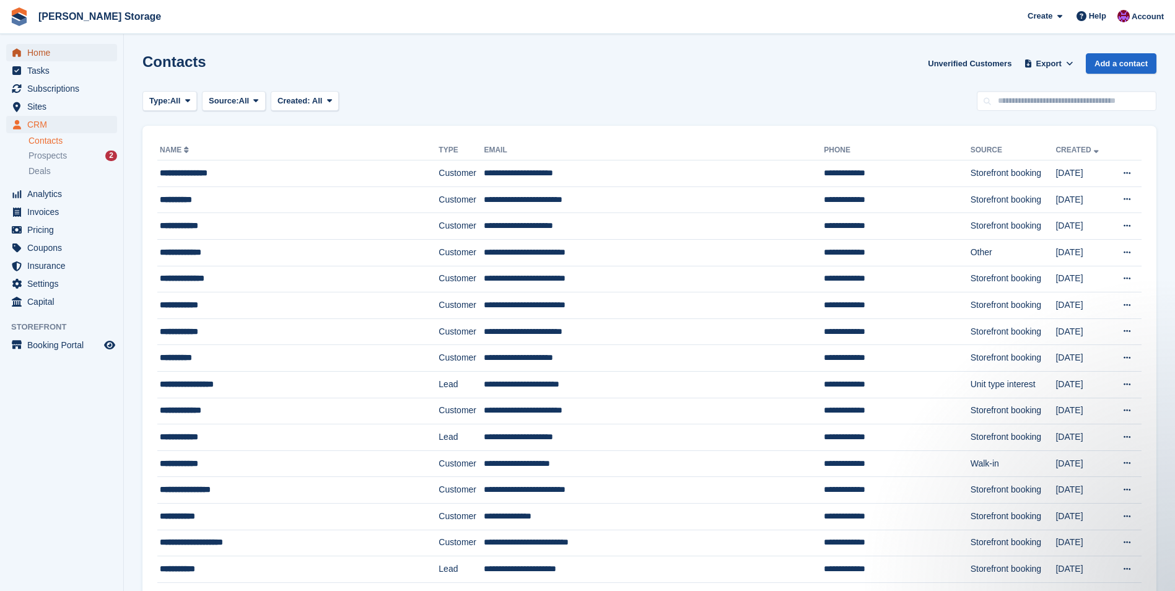
click at [48, 55] on span "Home" at bounding box center [64, 52] width 74 height 17
